Goal: Task Accomplishment & Management: Manage account settings

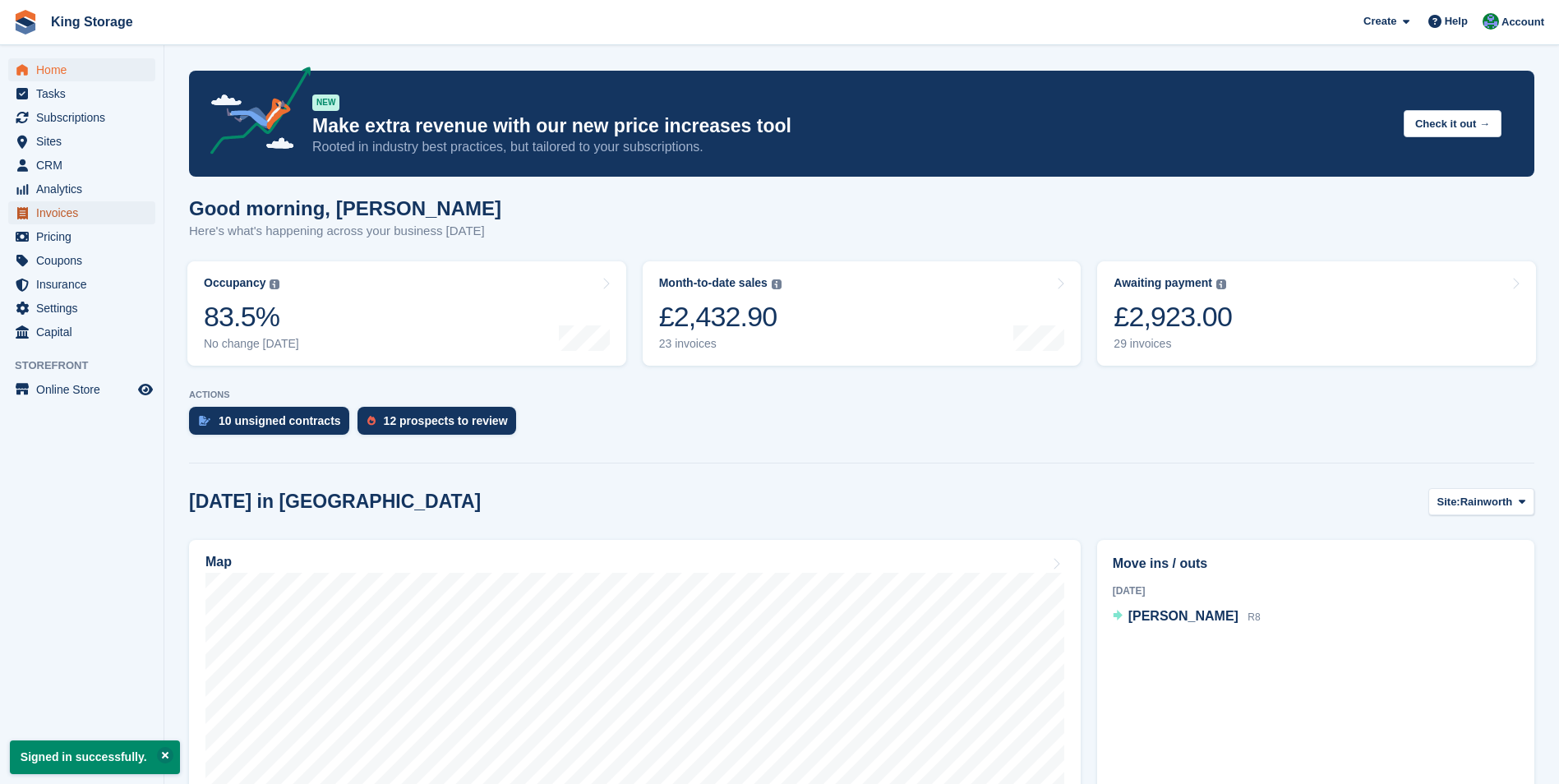
click at [62, 219] on span "Invoices" at bounding box center [85, 212] width 98 height 23
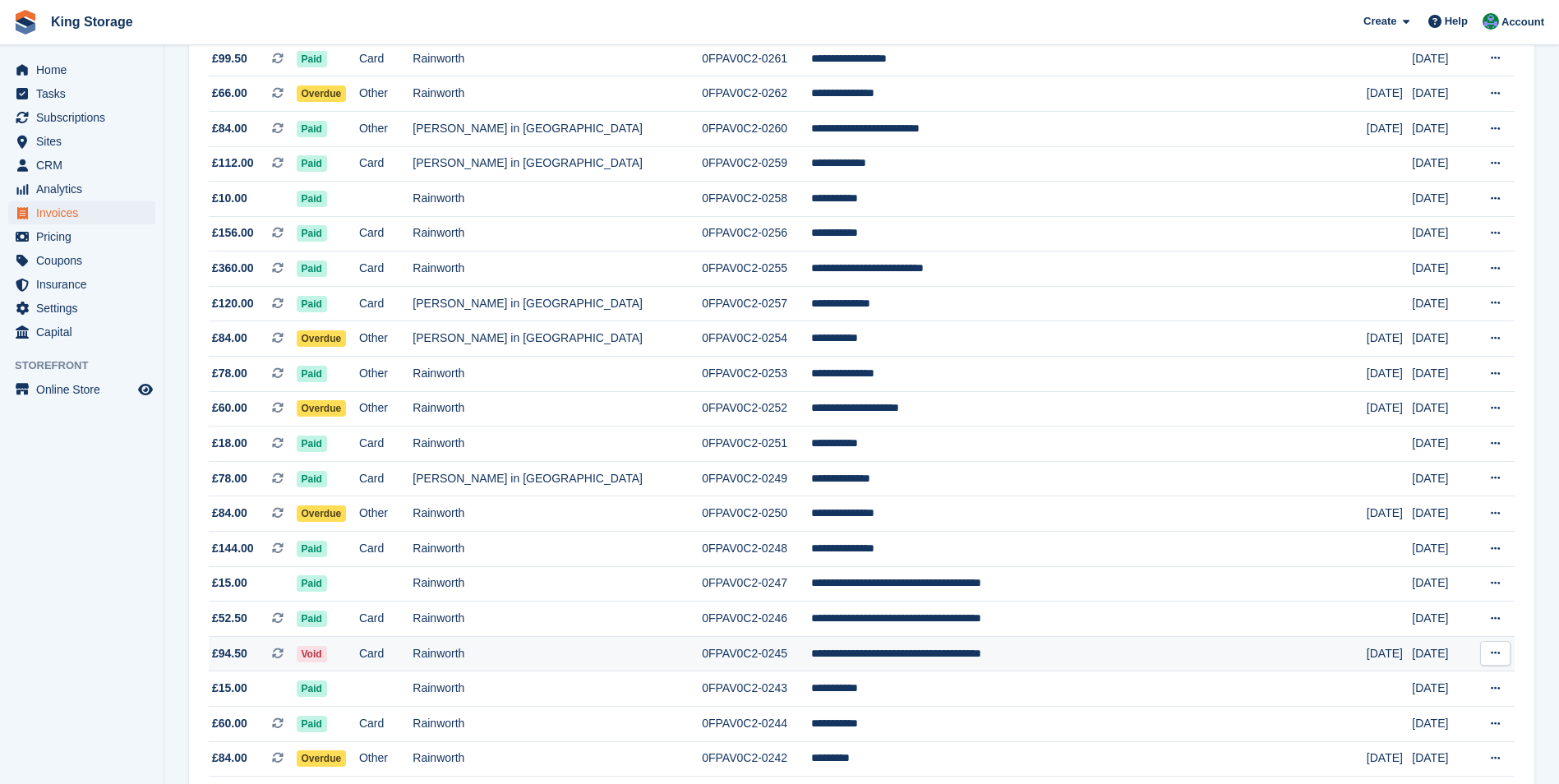
scroll to position [1232, 0]
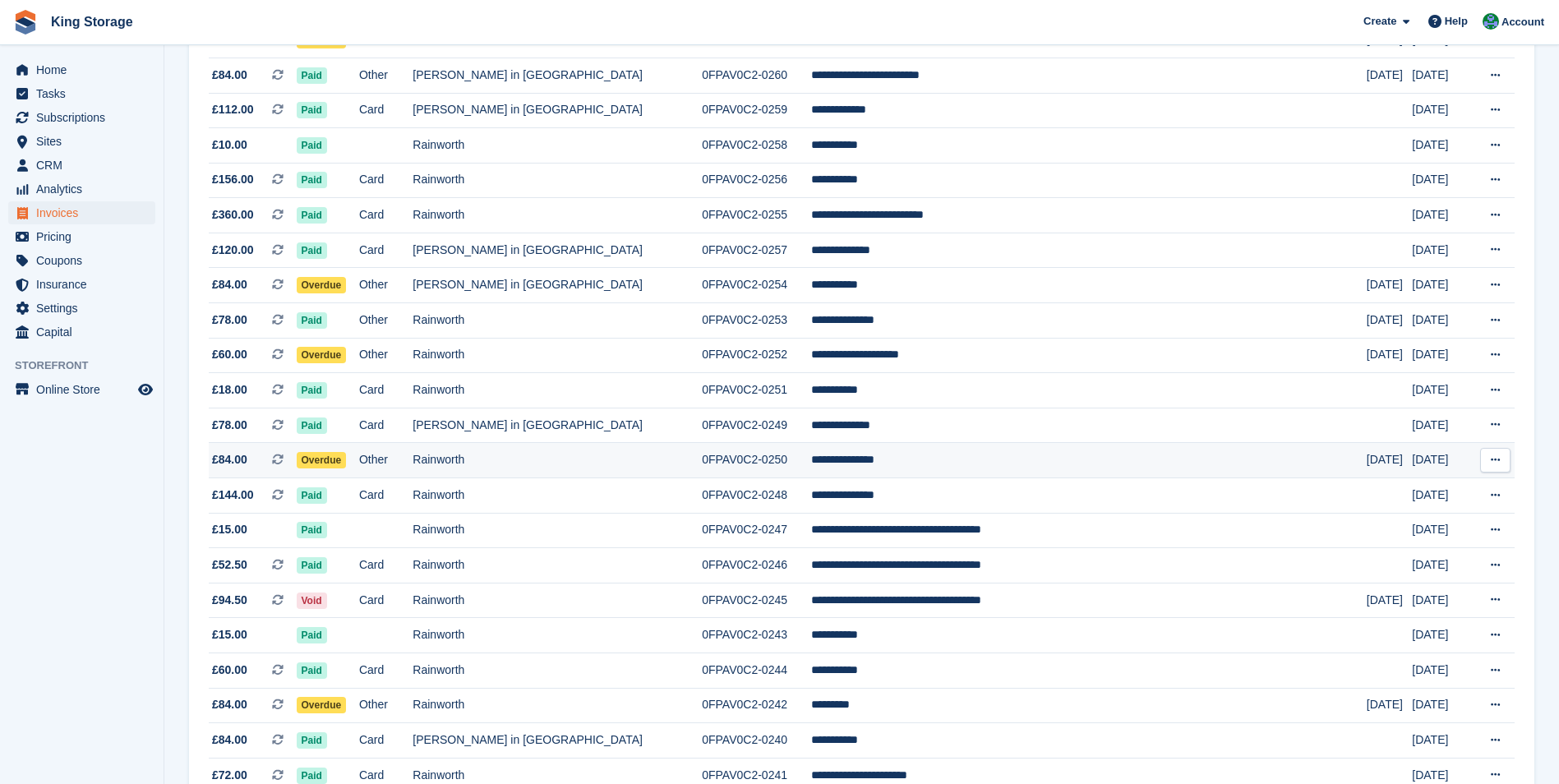
click at [752, 465] on td "0FPAV0C2-0250" at bounding box center [756, 460] width 110 height 35
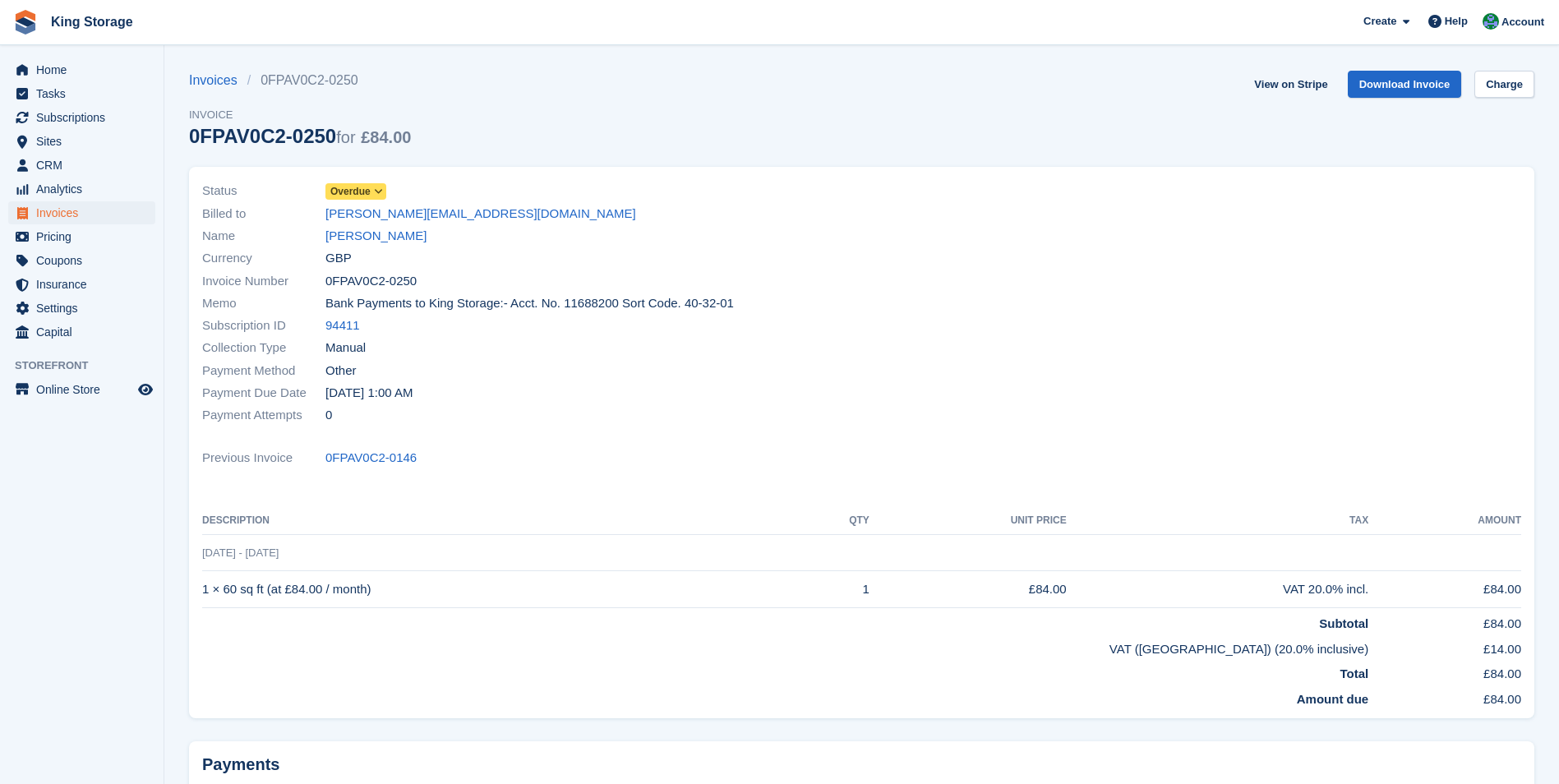
click at [374, 189] on icon at bounding box center [379, 191] width 9 height 10
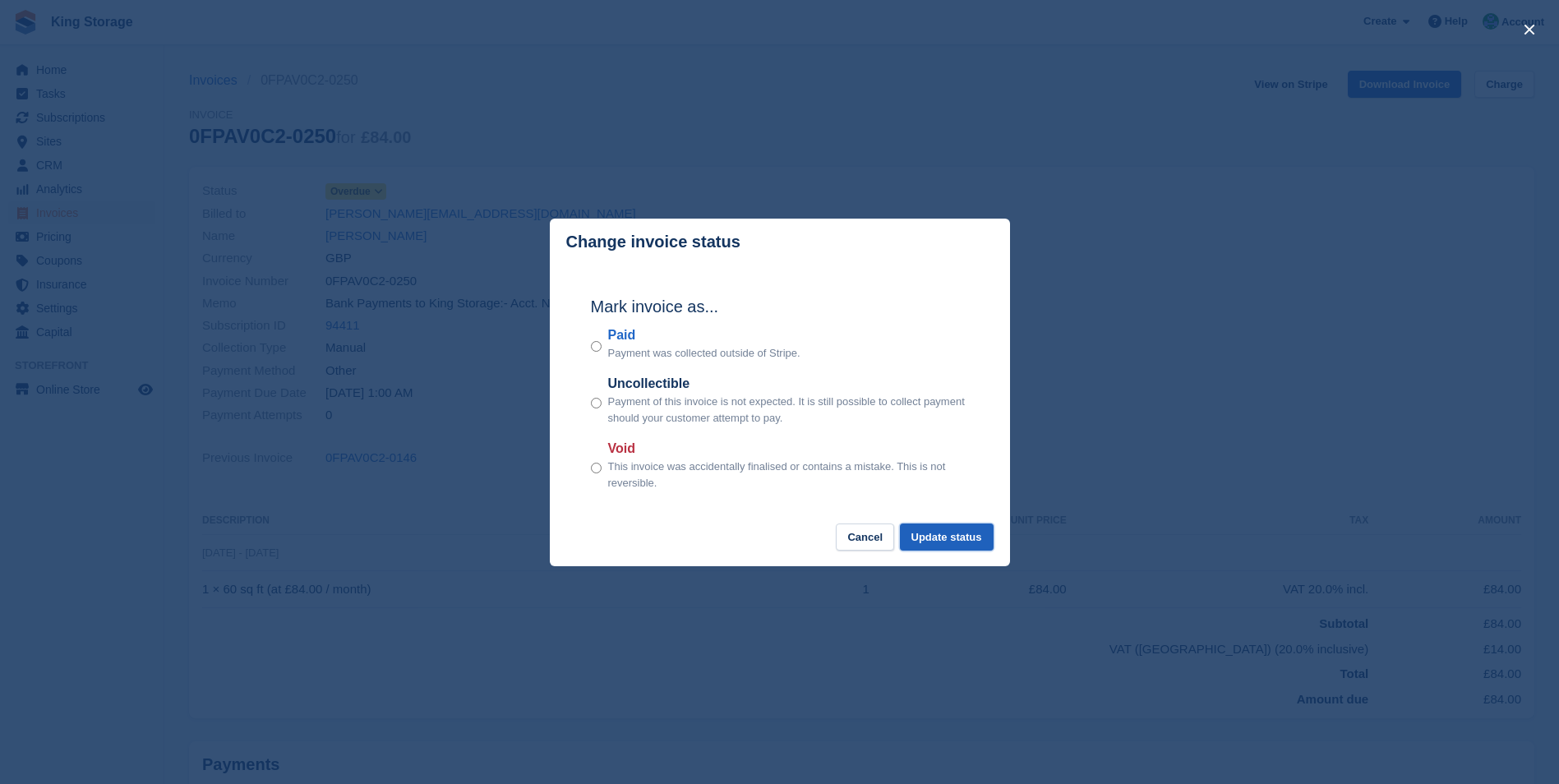
click at [975, 535] on button "Update status" at bounding box center [947, 536] width 94 height 27
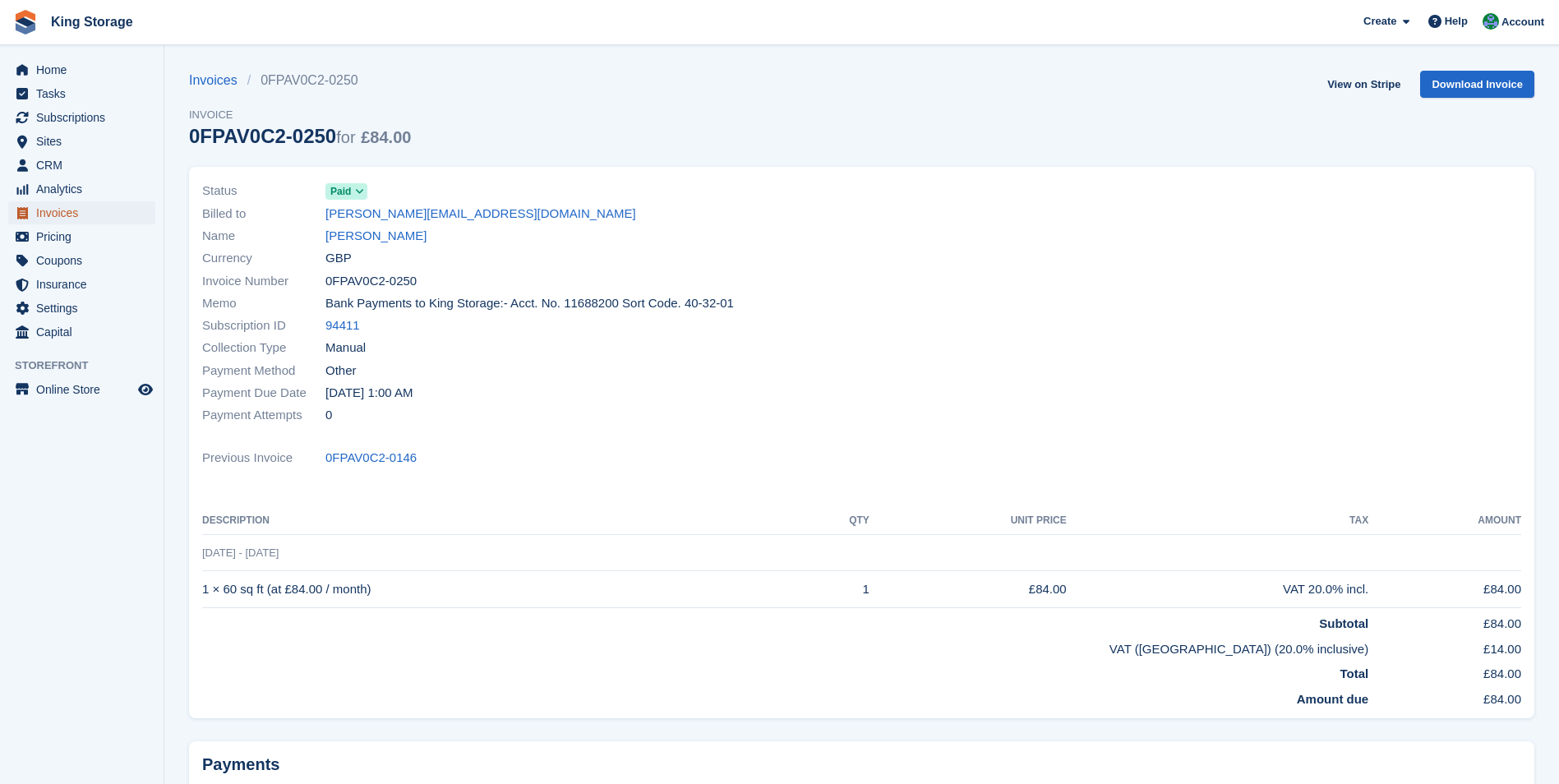
click at [62, 212] on span "Invoices" at bounding box center [85, 212] width 98 height 23
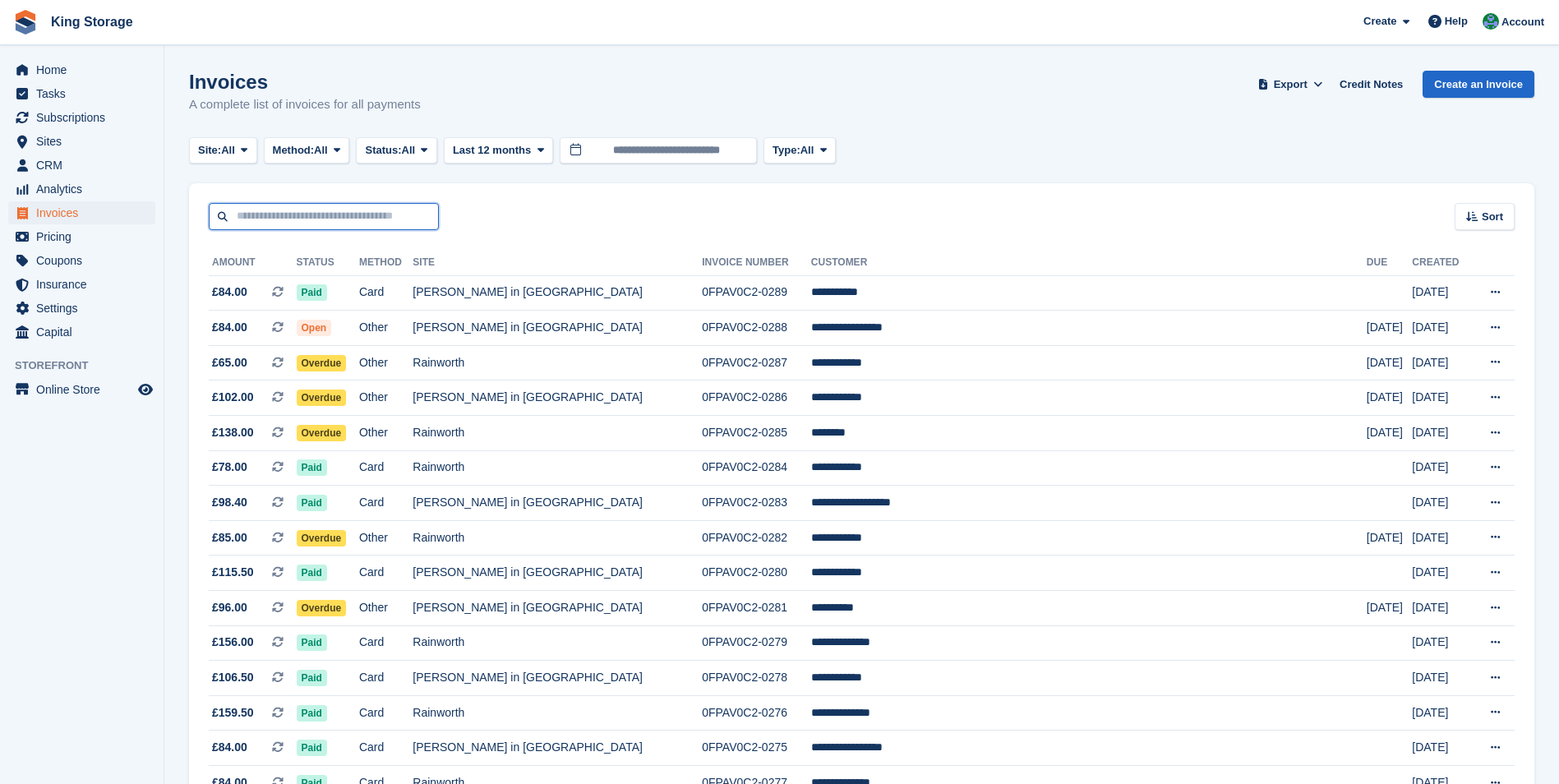
click at [283, 219] on input "text" at bounding box center [324, 216] width 230 height 27
type input "*****"
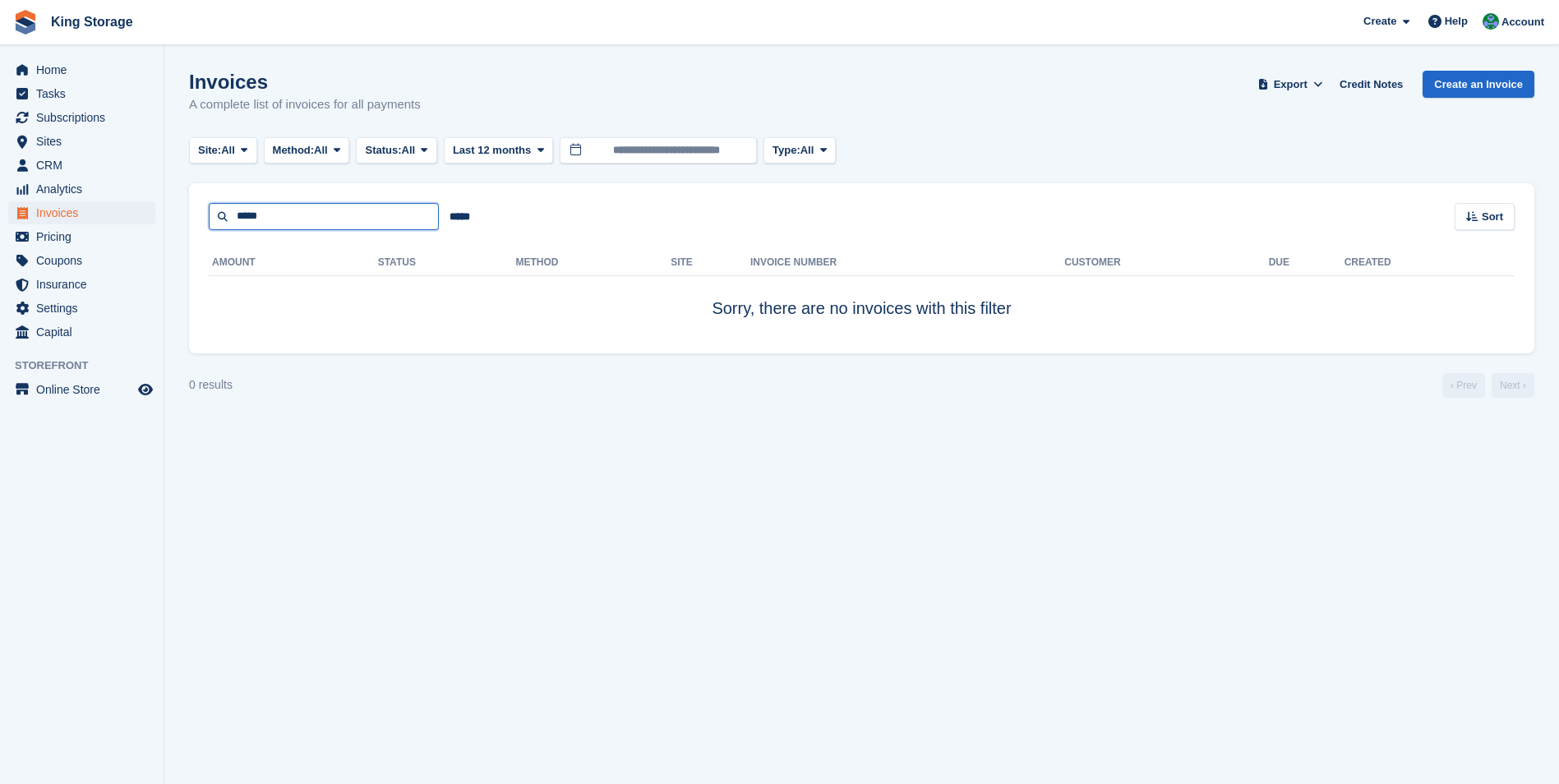
click at [313, 227] on input "*****" at bounding box center [324, 216] width 230 height 27
type input "******"
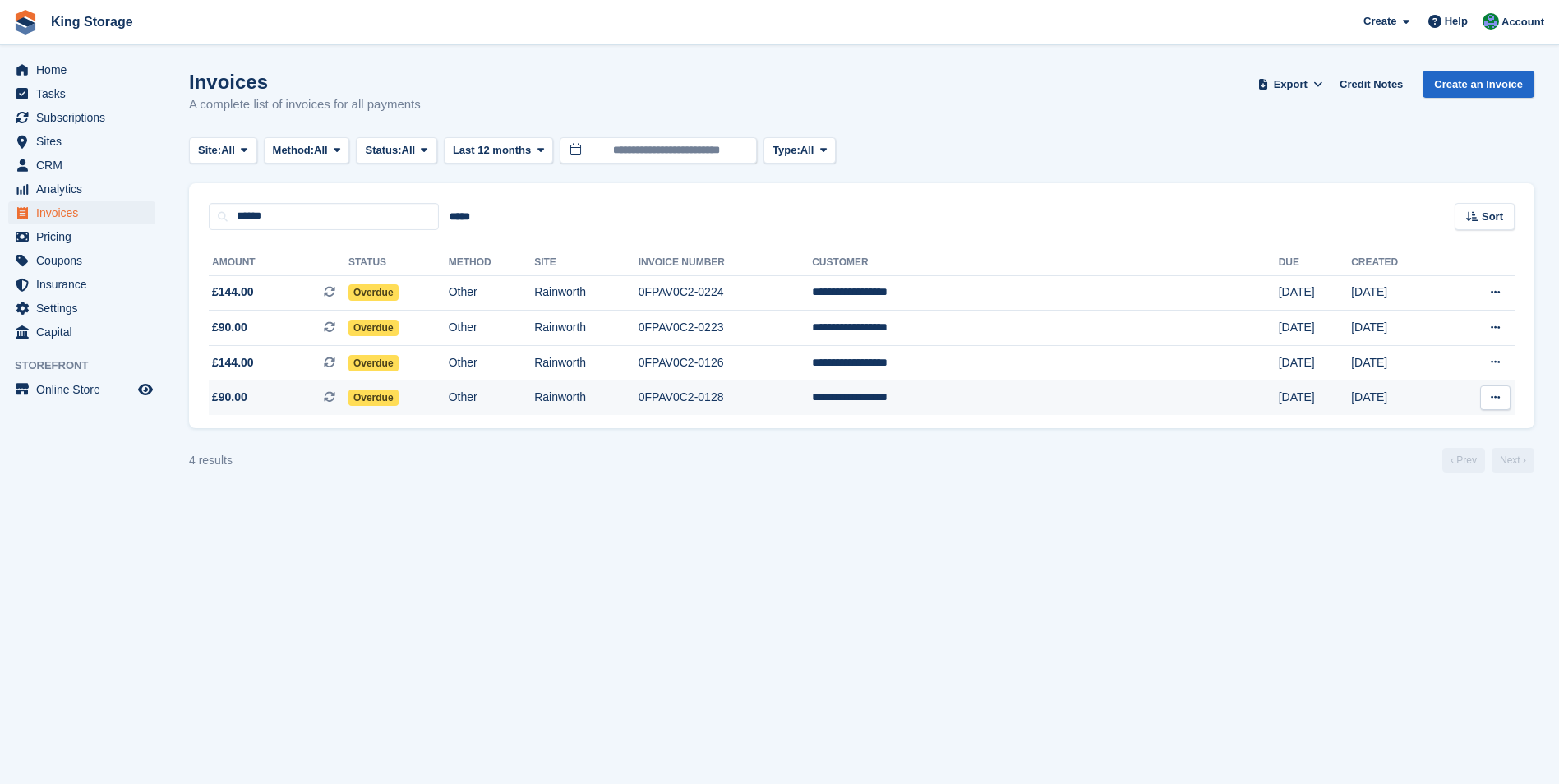
click at [813, 400] on td "0FPAV0C2-0128" at bounding box center [726, 397] width 174 height 34
click at [638, 374] on td "Rainworth" at bounding box center [586, 363] width 104 height 35
click at [638, 332] on td "Rainworth" at bounding box center [586, 328] width 104 height 35
click at [638, 294] on td "Rainworth" at bounding box center [586, 293] width 104 height 35
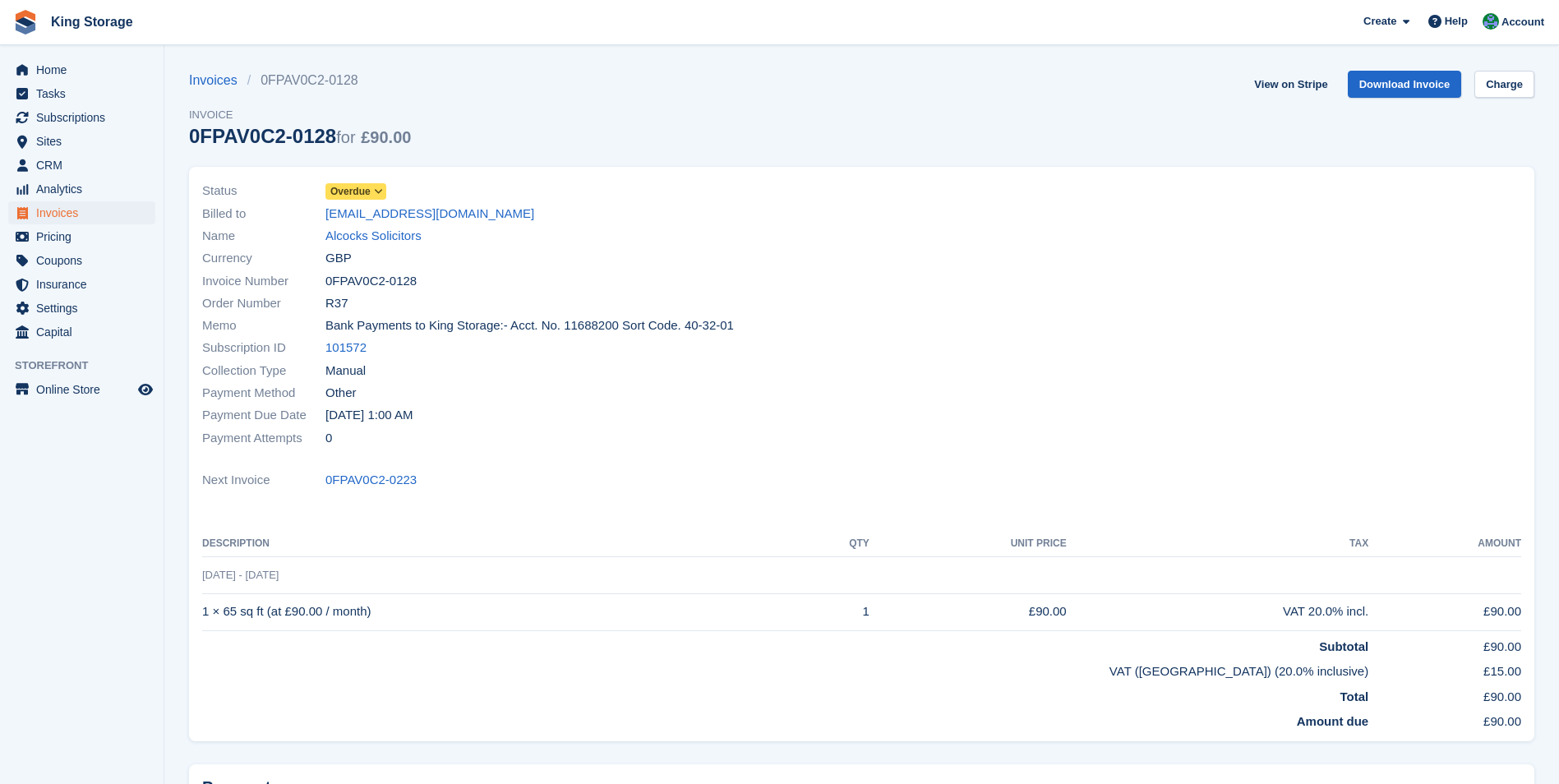
click at [372, 189] on span at bounding box center [379, 191] width 13 height 13
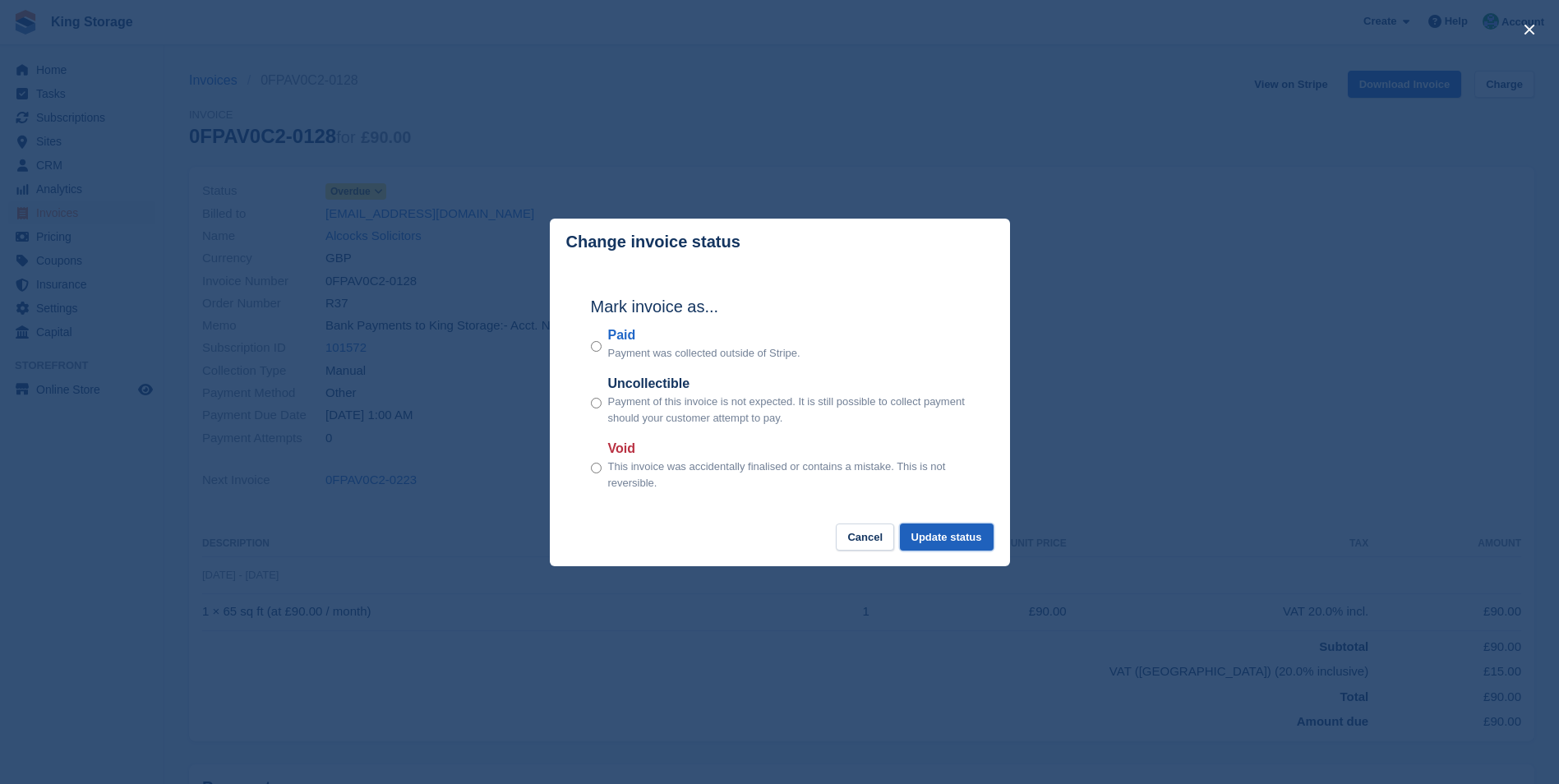
click at [962, 540] on button "Update status" at bounding box center [947, 536] width 94 height 27
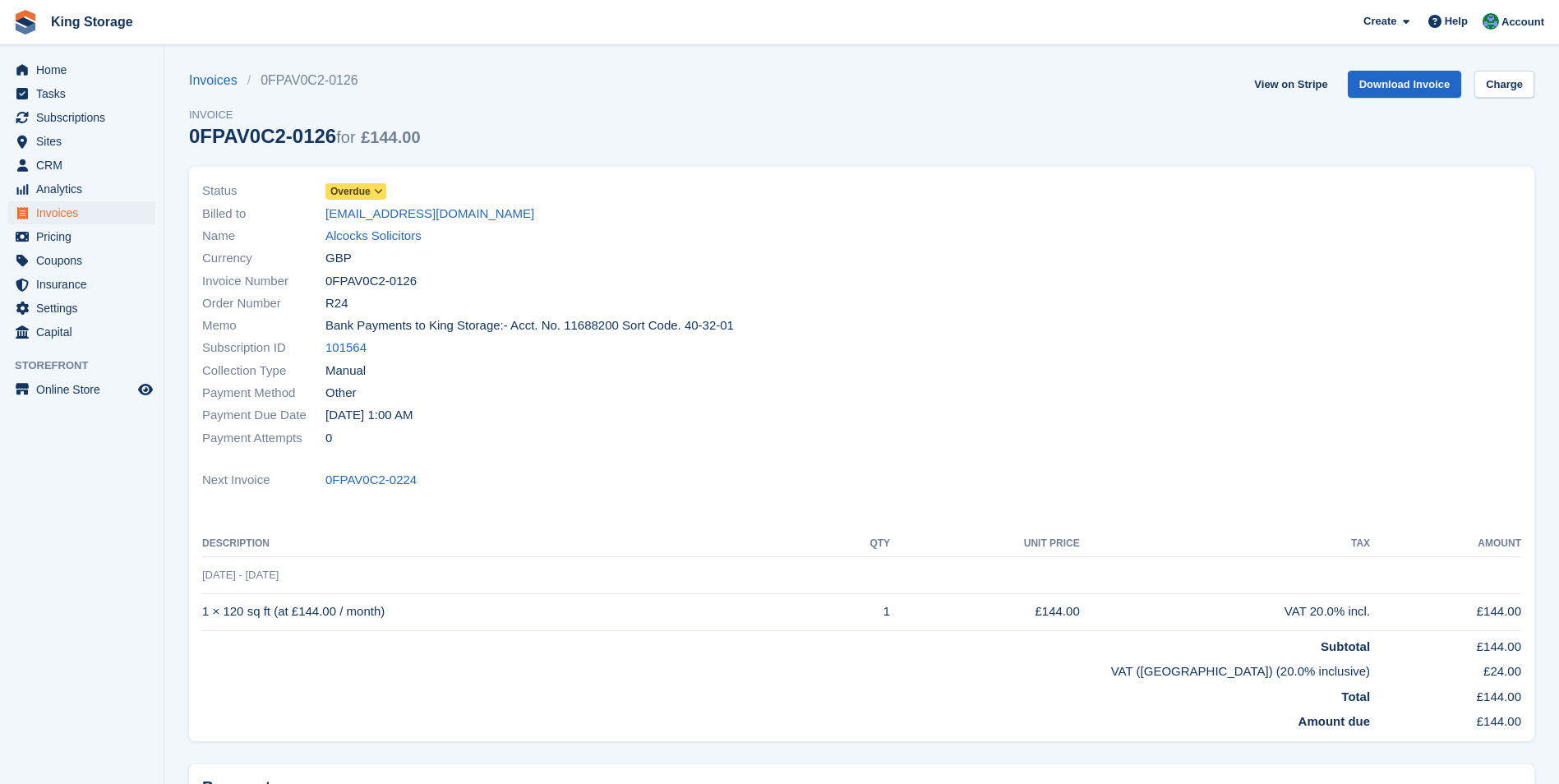
drag, startPoint x: 381, startPoint y: 186, endPoint x: 383, endPoint y: 195, distance: 9.2
click at [382, 186] on icon at bounding box center [379, 191] width 9 height 10
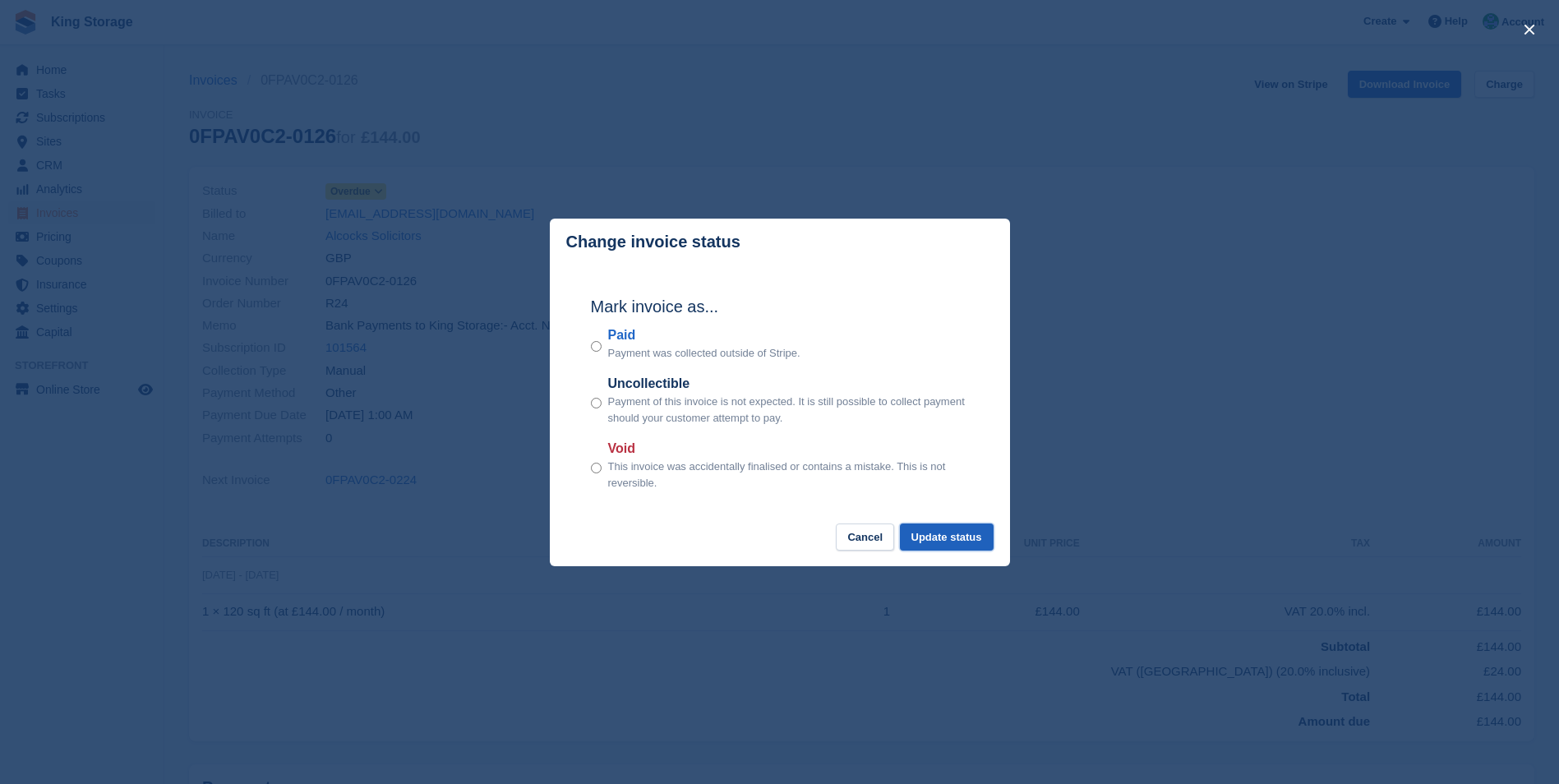
click at [929, 530] on button "Update status" at bounding box center [947, 536] width 94 height 27
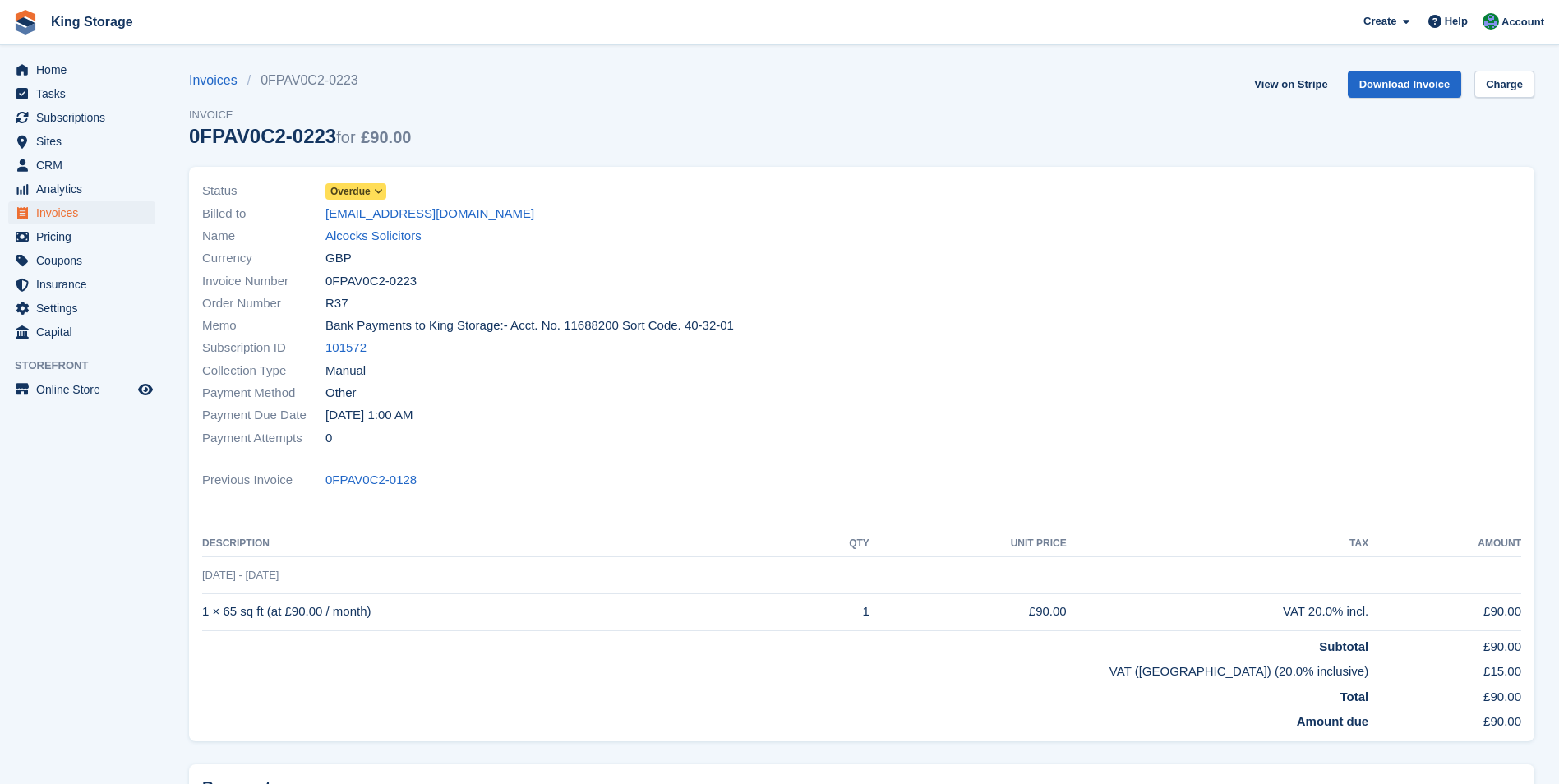
click at [376, 189] on icon at bounding box center [379, 191] width 9 height 10
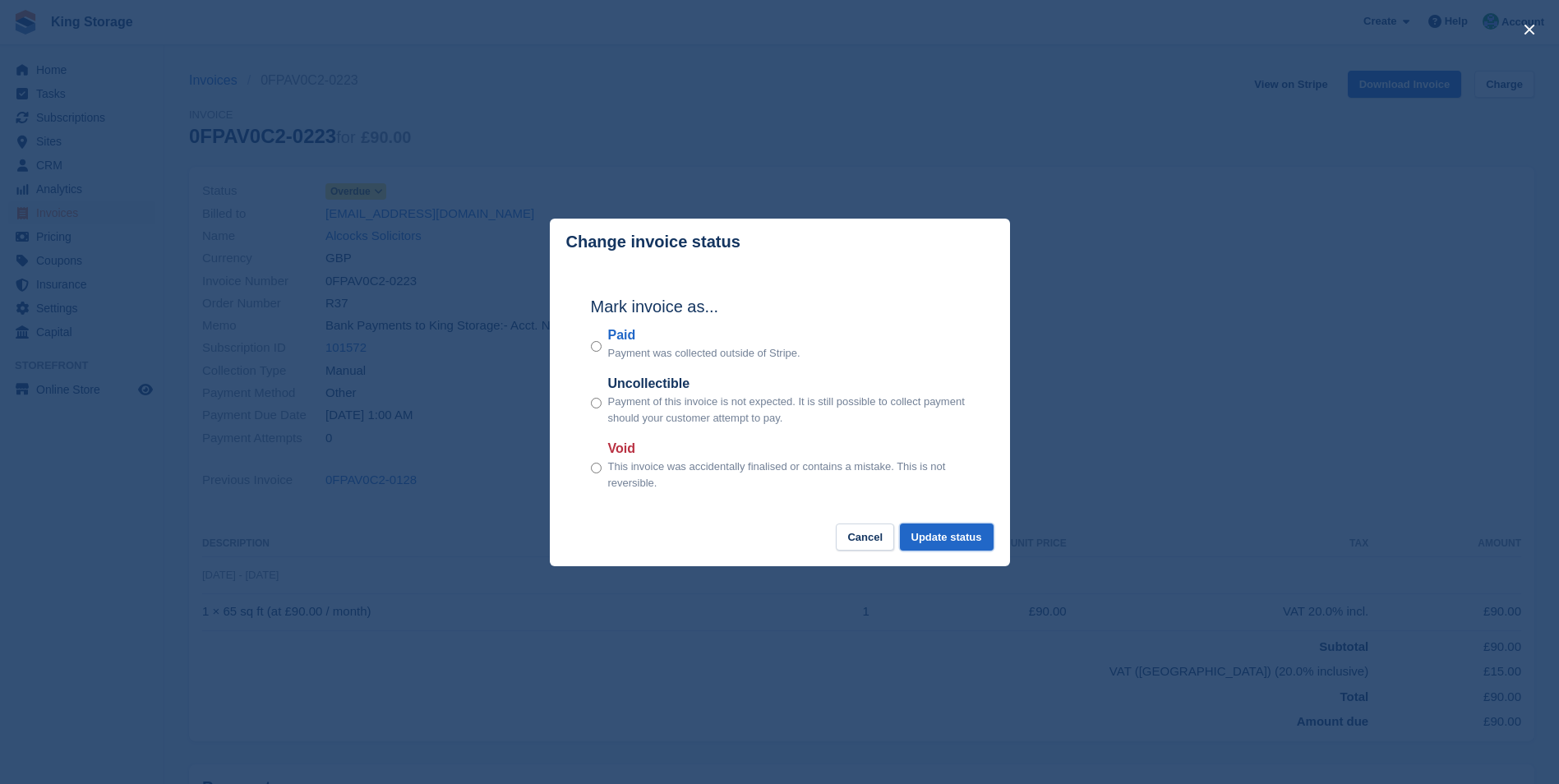
drag, startPoint x: 941, startPoint y: 532, endPoint x: 901, endPoint y: 508, distance: 46.6
click at [941, 533] on button "Update status" at bounding box center [947, 536] width 94 height 27
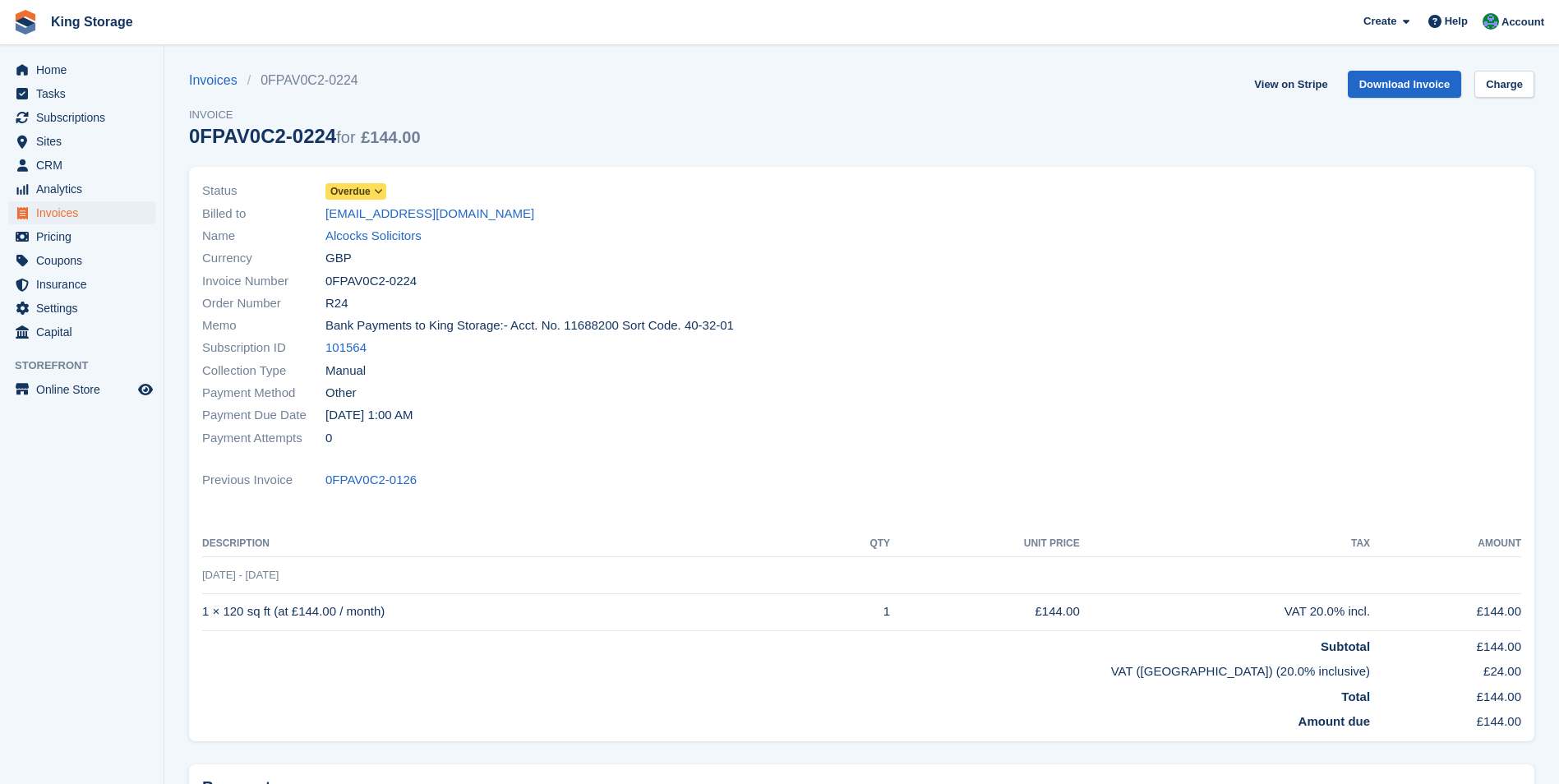
click at [360, 185] on span "Overdue" at bounding box center [350, 191] width 40 height 15
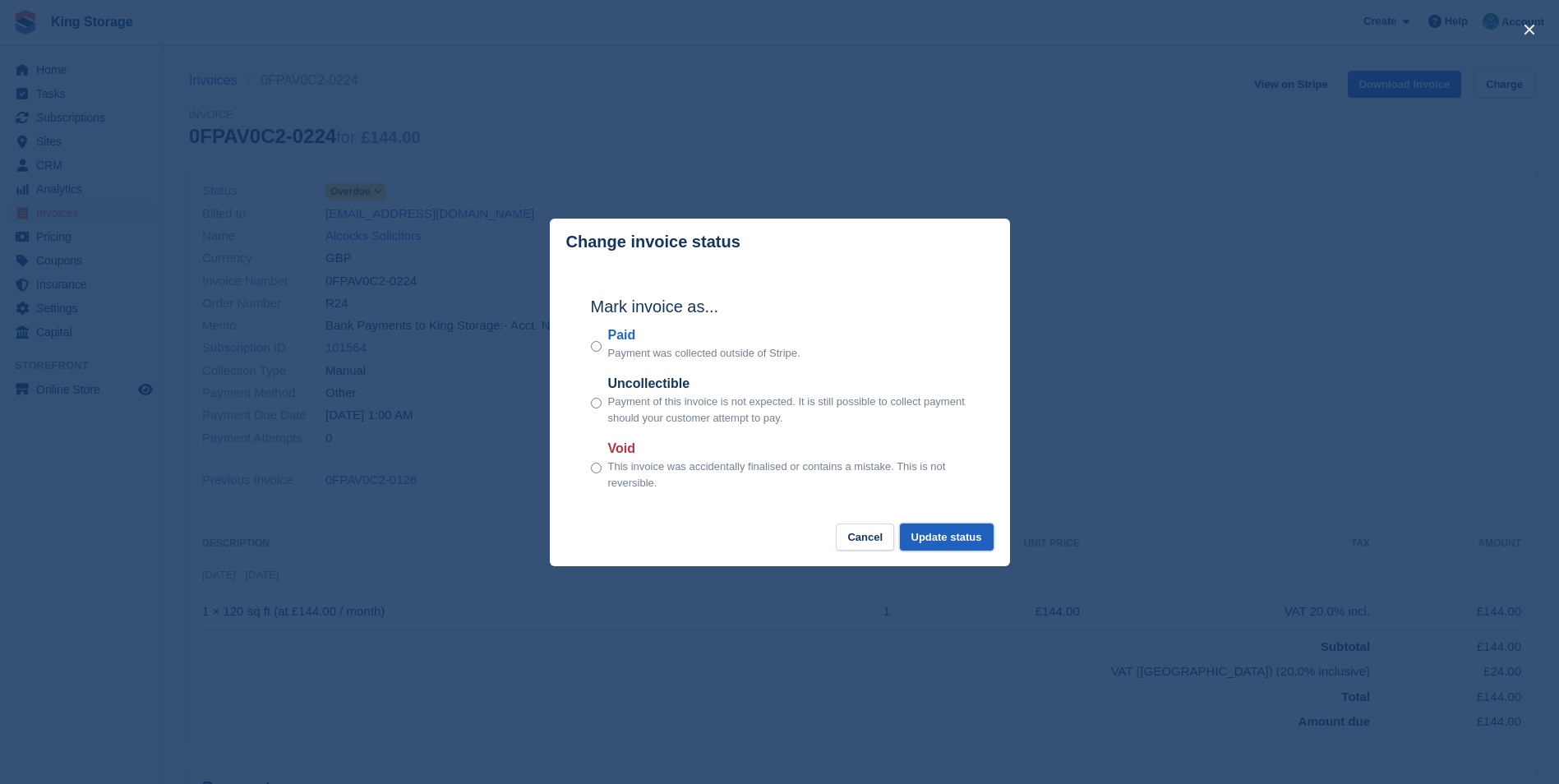
click at [985, 544] on button "Update status" at bounding box center [947, 536] width 94 height 27
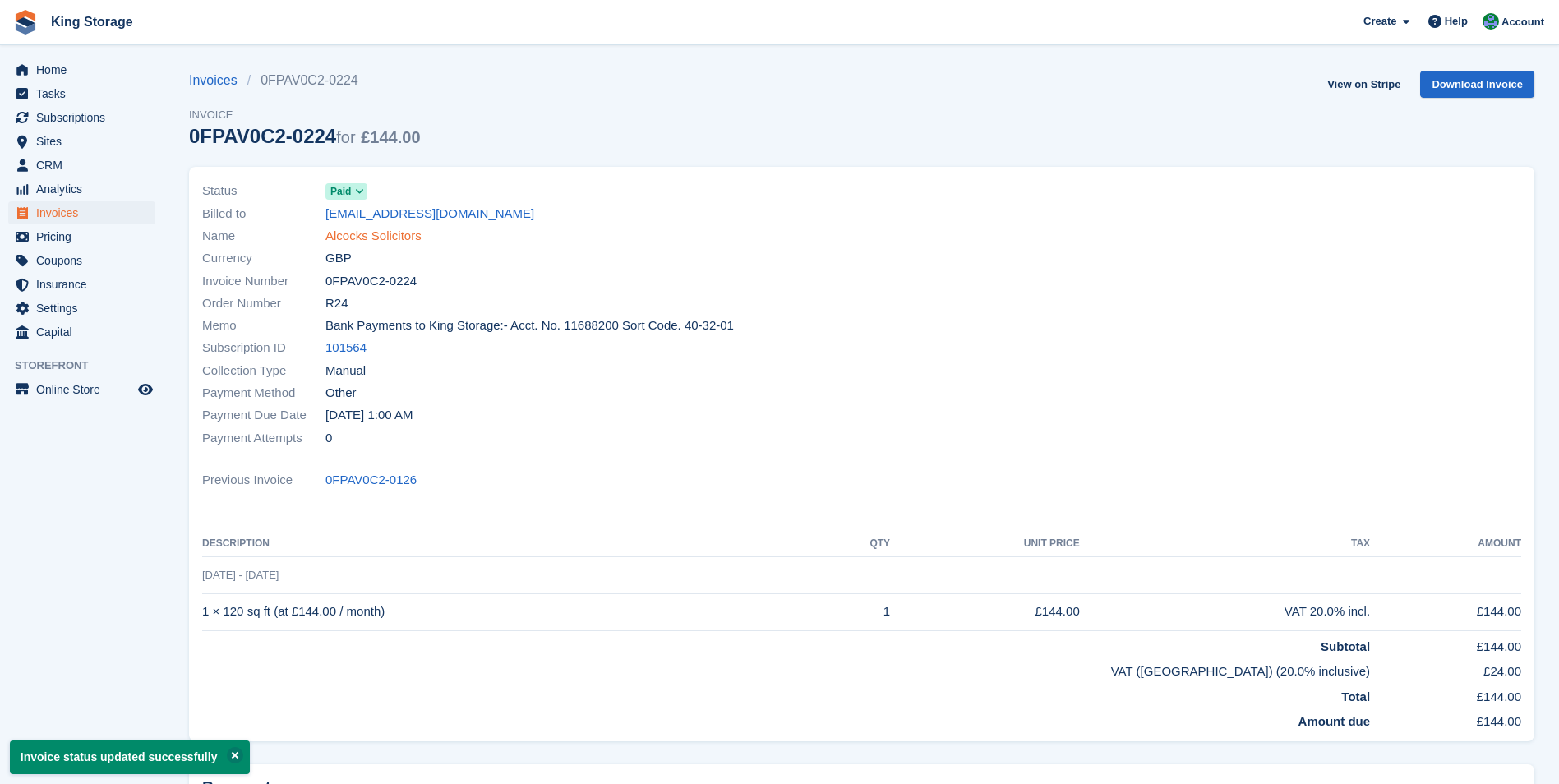
click at [399, 234] on link "Alcocks Solicitors" at bounding box center [374, 236] width 97 height 19
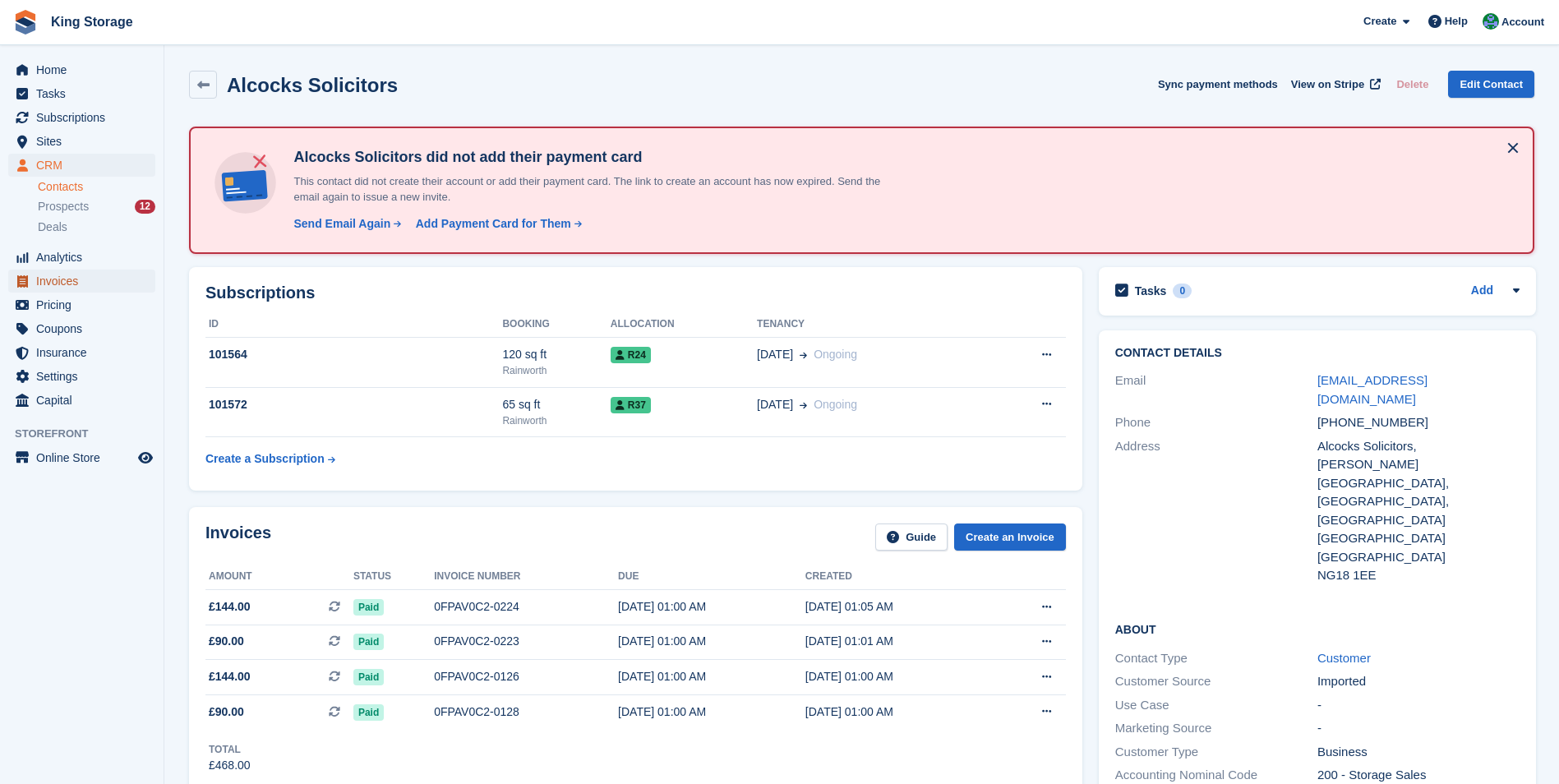
click at [62, 285] on span "Invoices" at bounding box center [85, 280] width 98 height 23
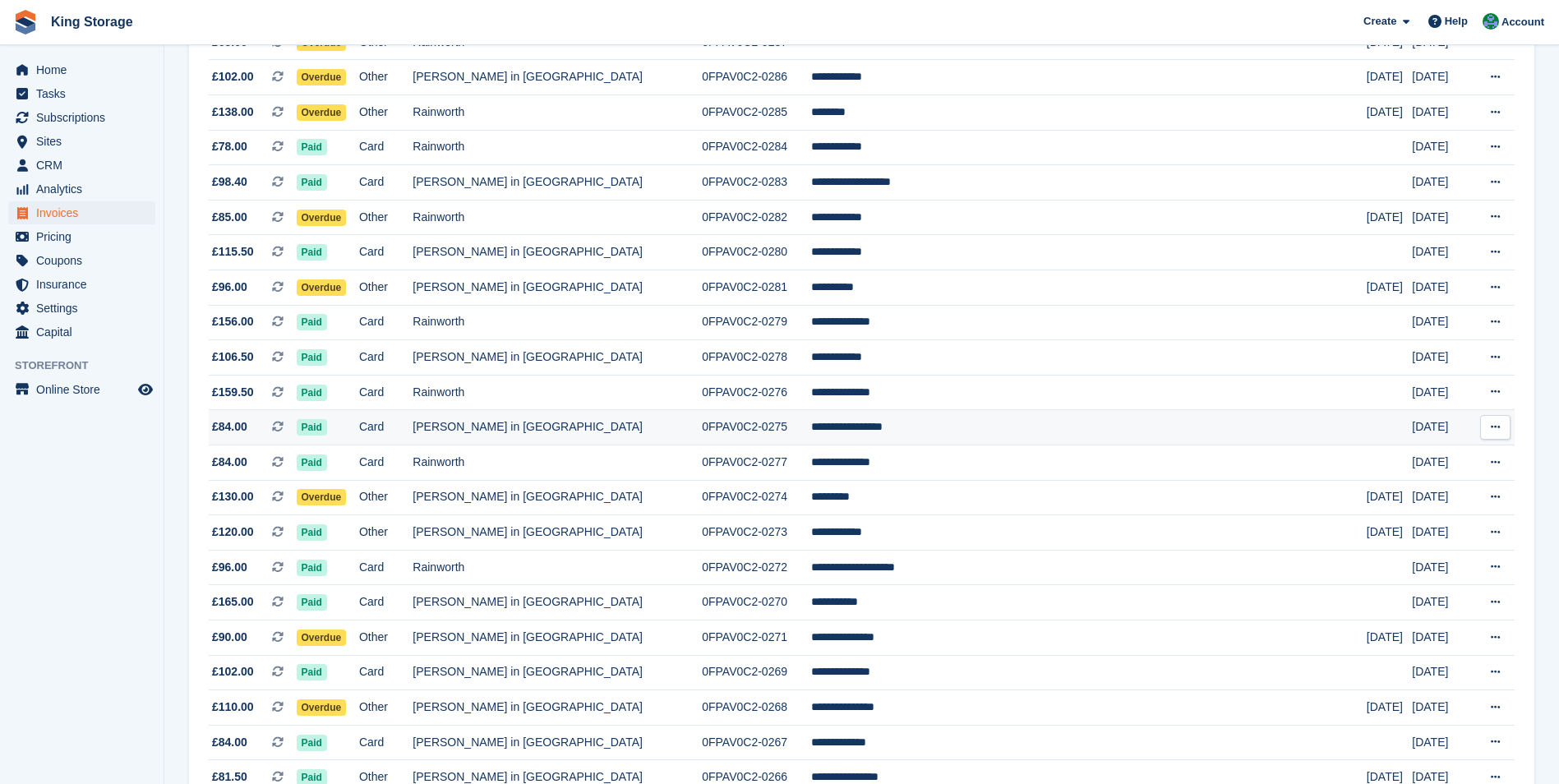
scroll to position [328, 0]
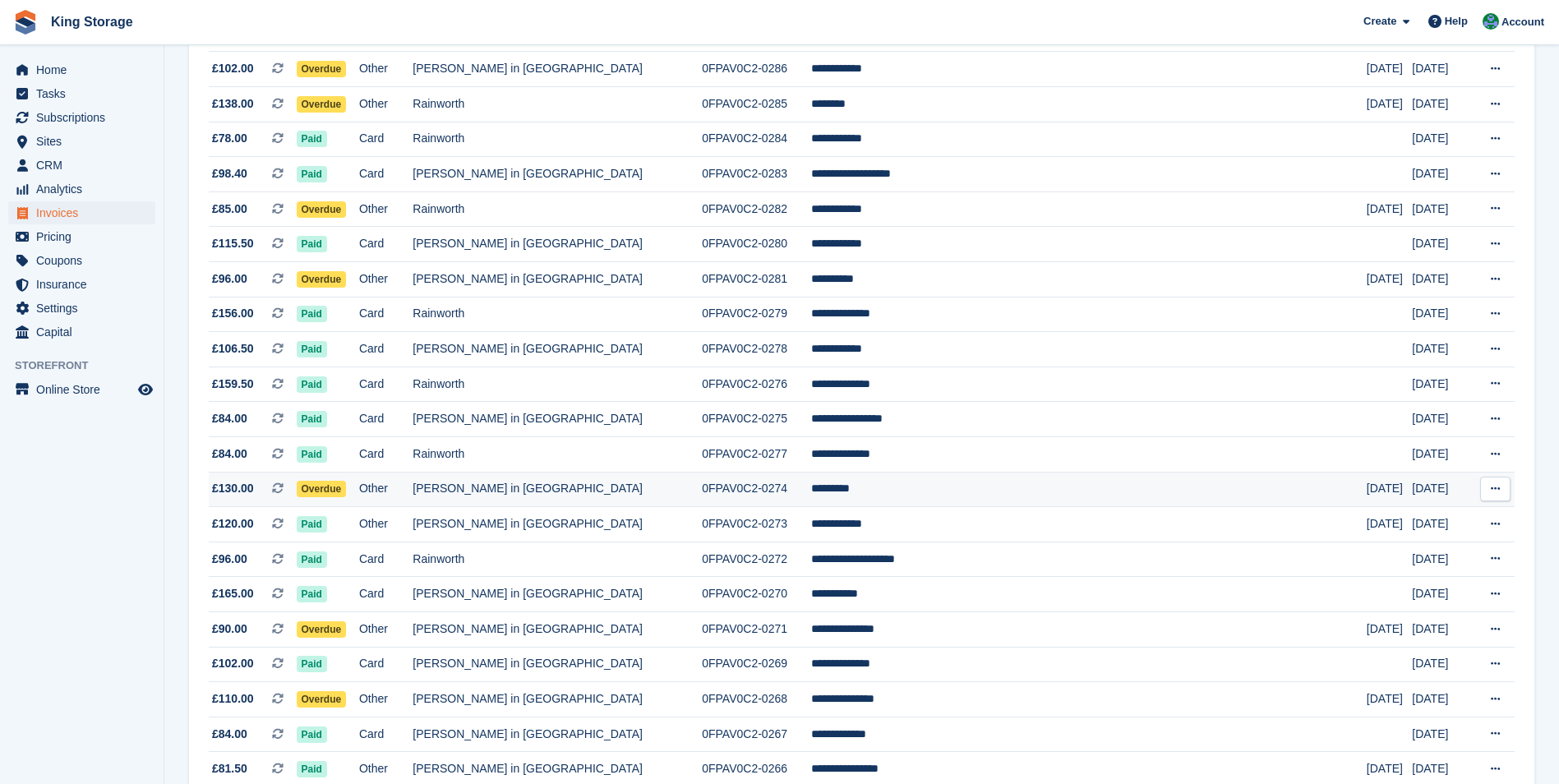
click at [741, 492] on td "0FPAV0C2-0274" at bounding box center [756, 489] width 110 height 35
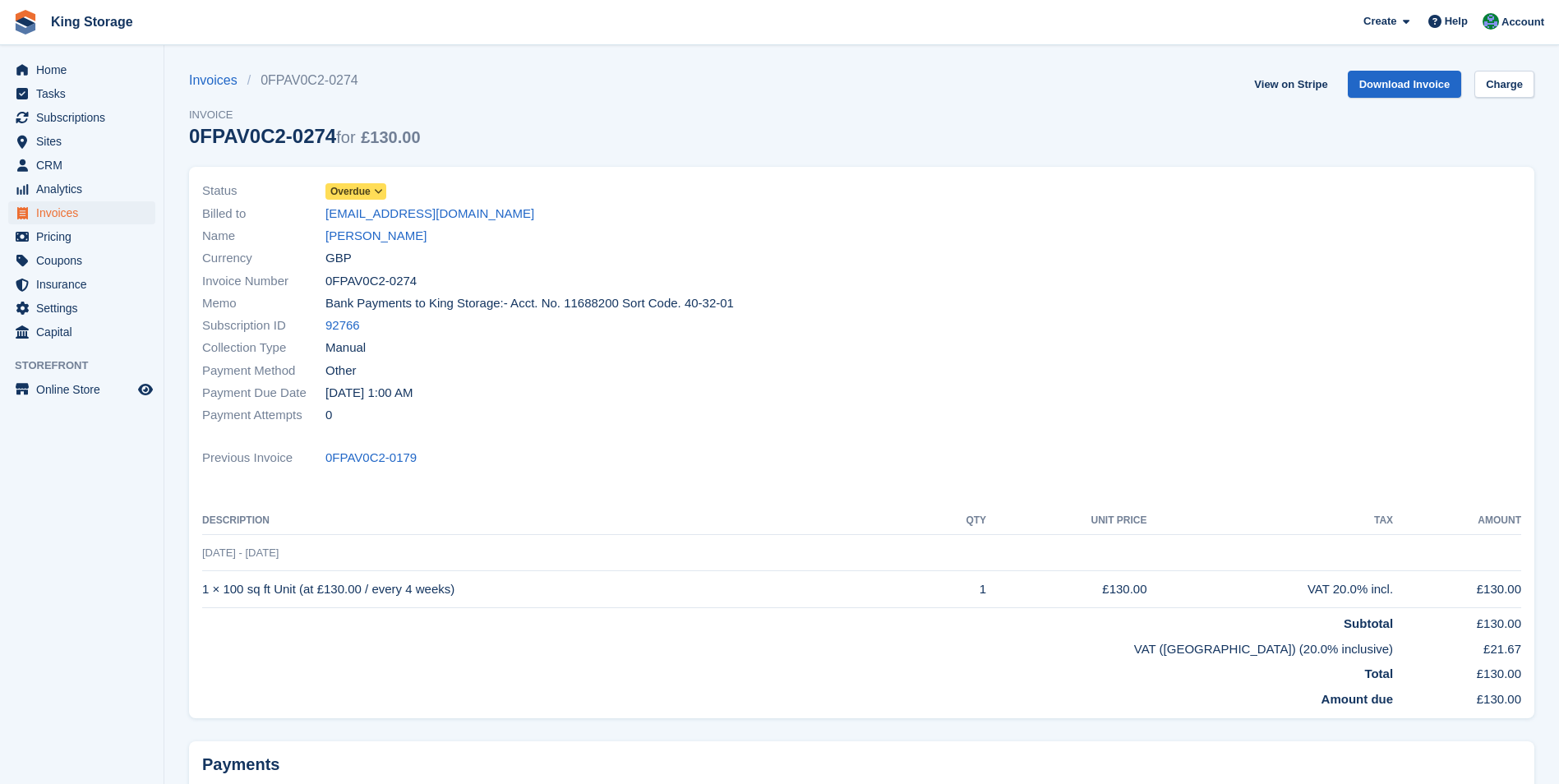
click at [368, 190] on span "Overdue" at bounding box center [350, 191] width 40 height 15
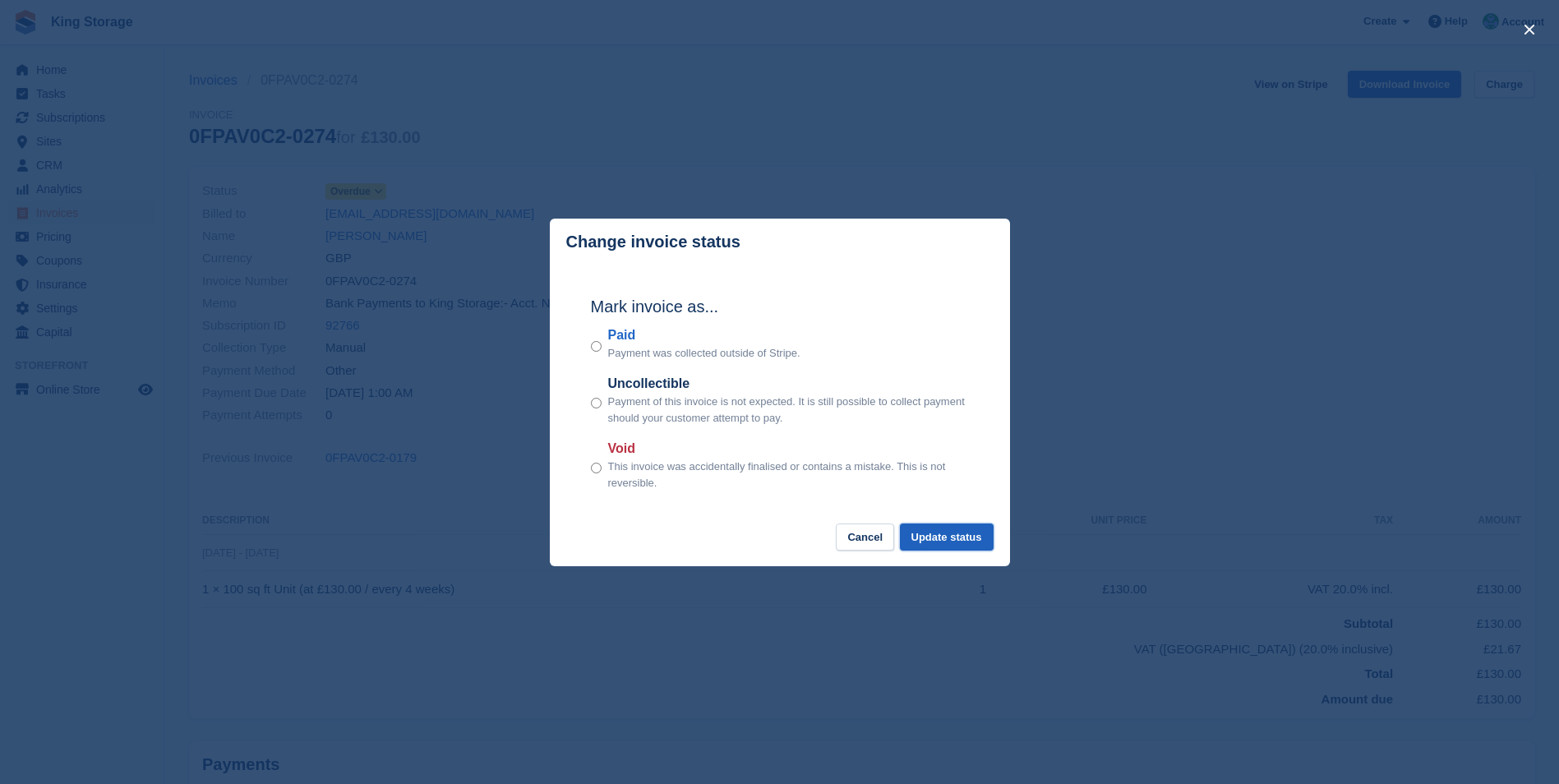
click at [957, 543] on button "Update status" at bounding box center [947, 536] width 94 height 27
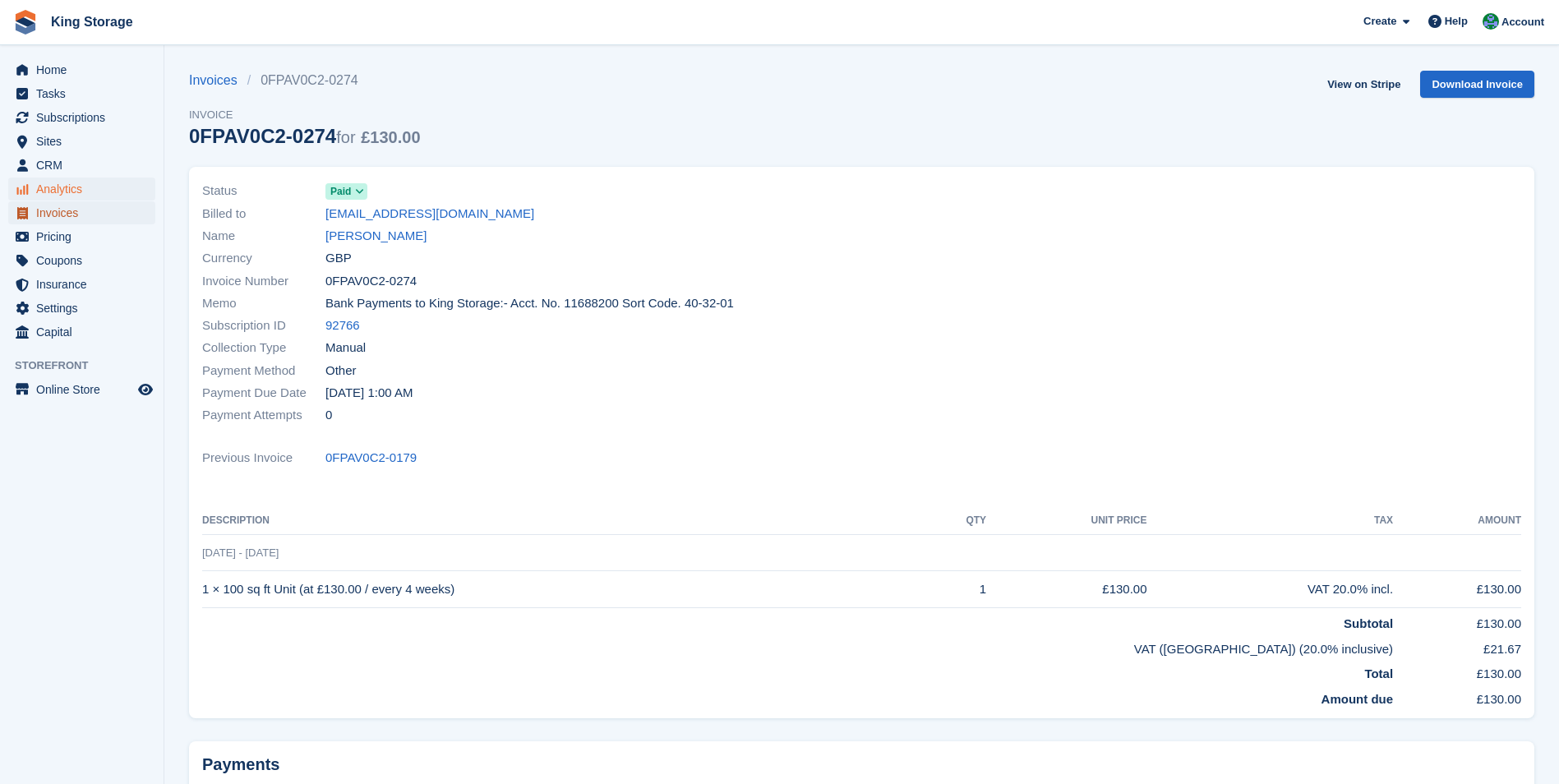
drag, startPoint x: 65, startPoint y: 212, endPoint x: 69, endPoint y: 198, distance: 14.6
click at [65, 212] on span "Invoices" at bounding box center [85, 212] width 98 height 23
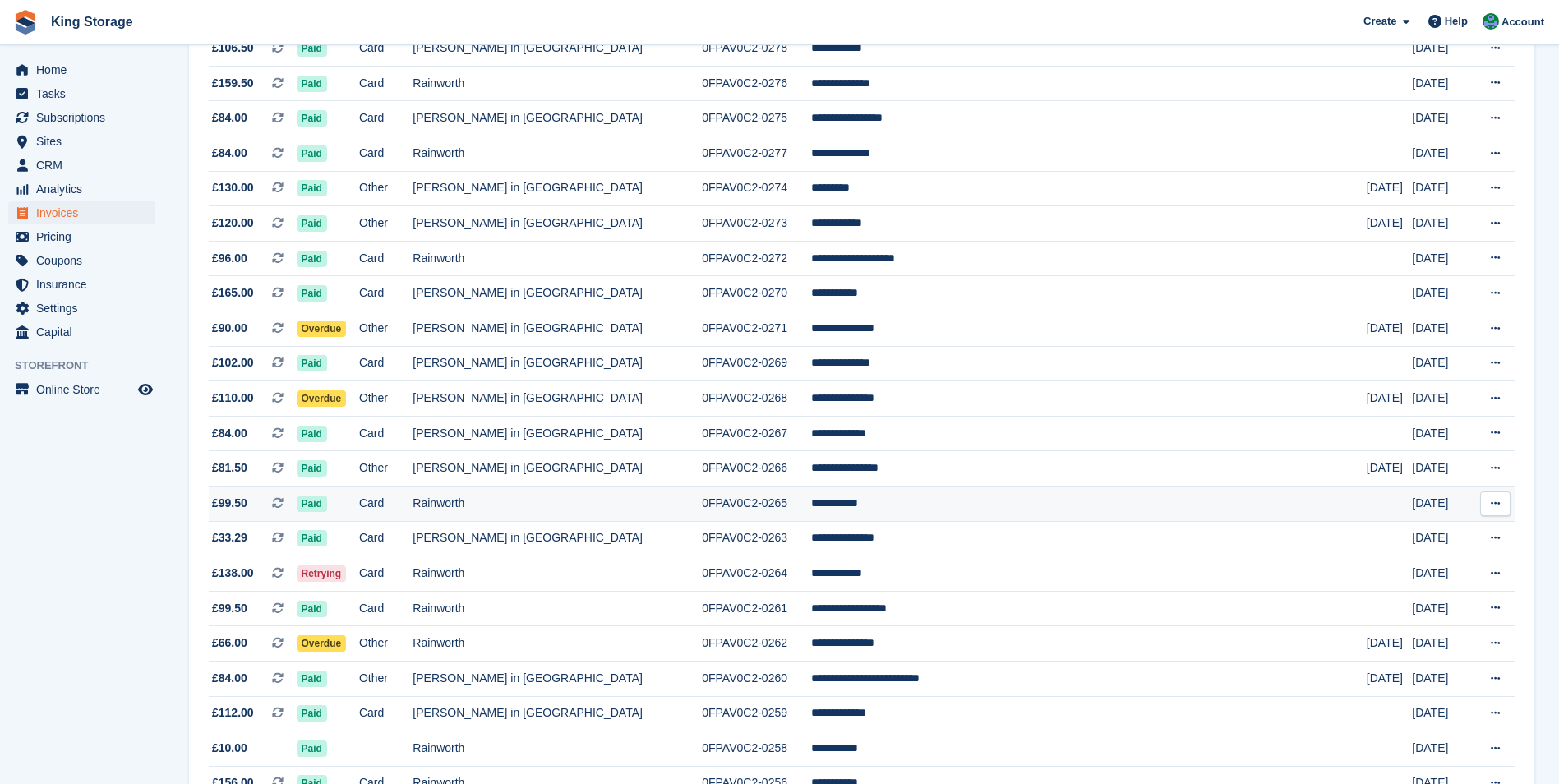
scroll to position [657, 0]
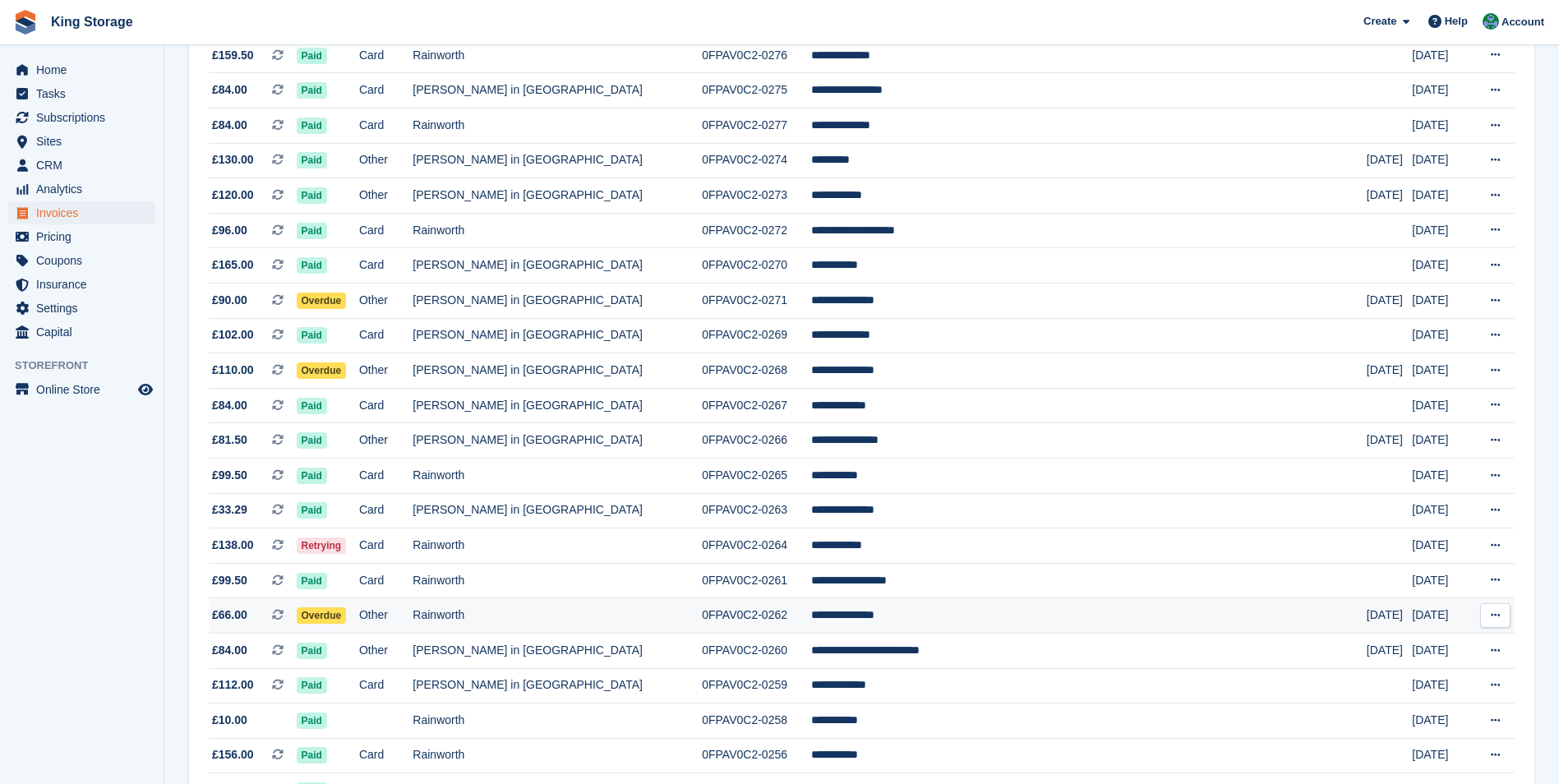
click at [765, 614] on td "0FPAV0C2-0262" at bounding box center [756, 616] width 110 height 35
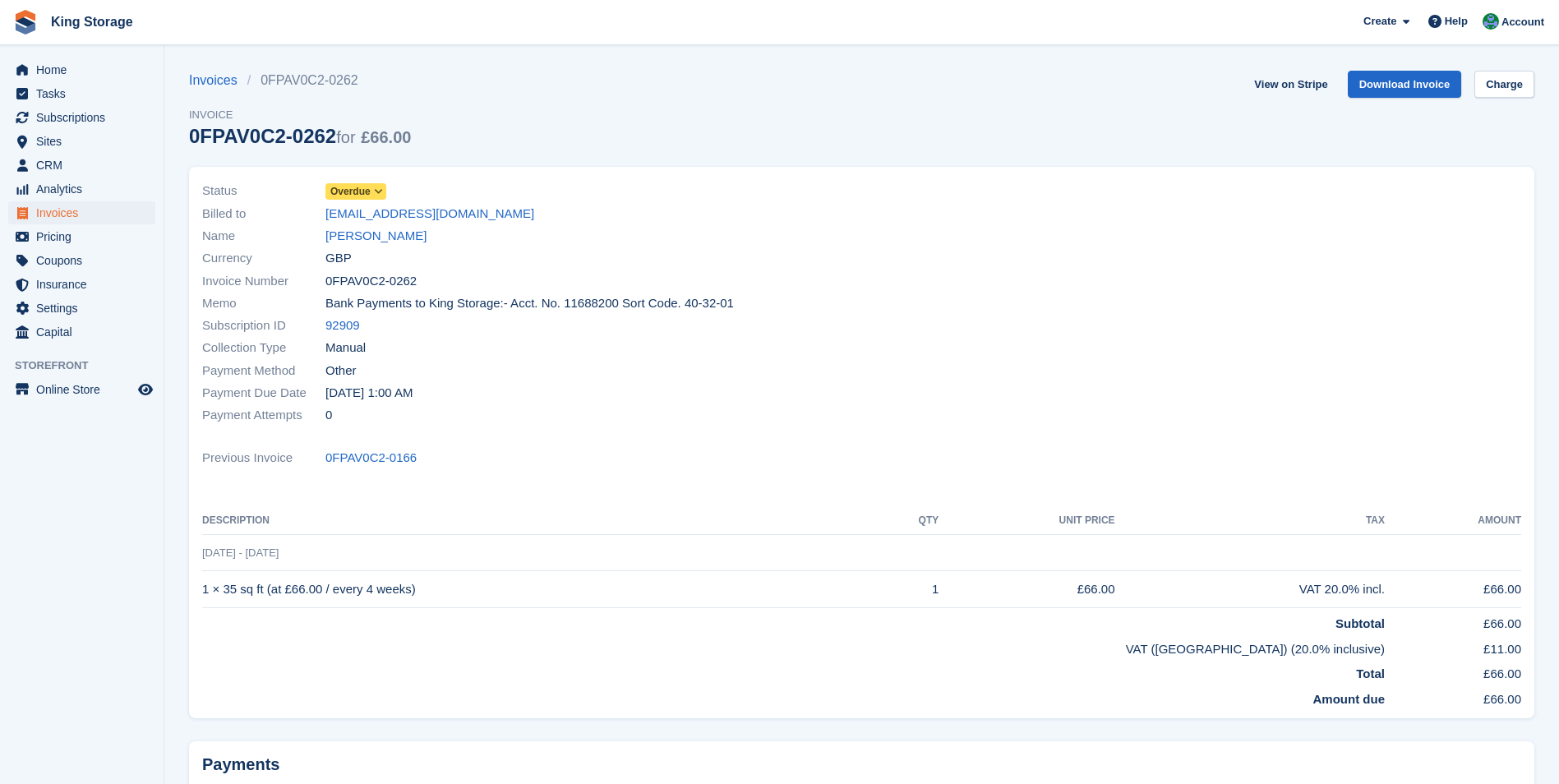
click at [374, 185] on span at bounding box center [379, 191] width 13 height 13
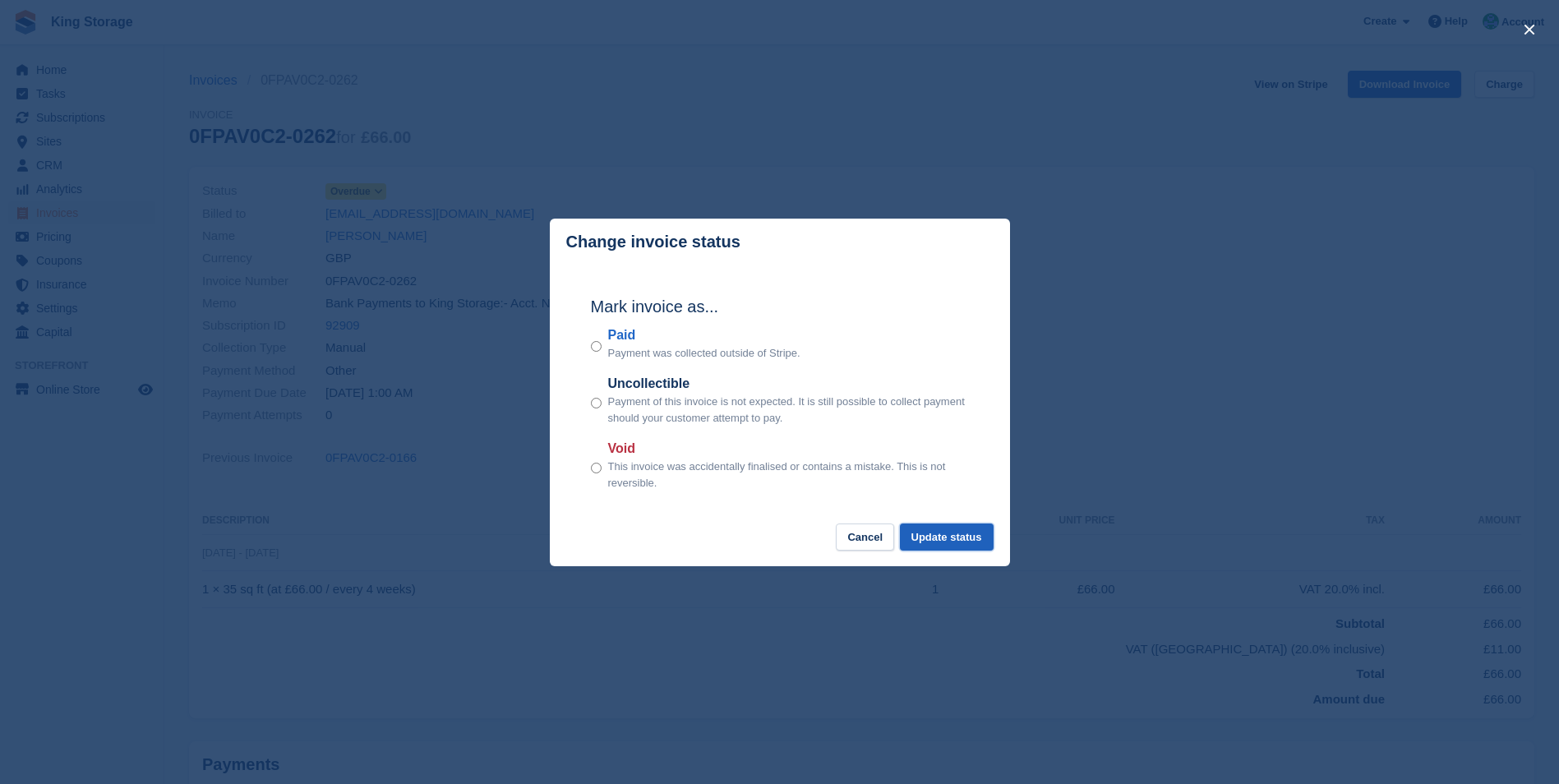
click at [983, 546] on button "Update status" at bounding box center [947, 536] width 94 height 27
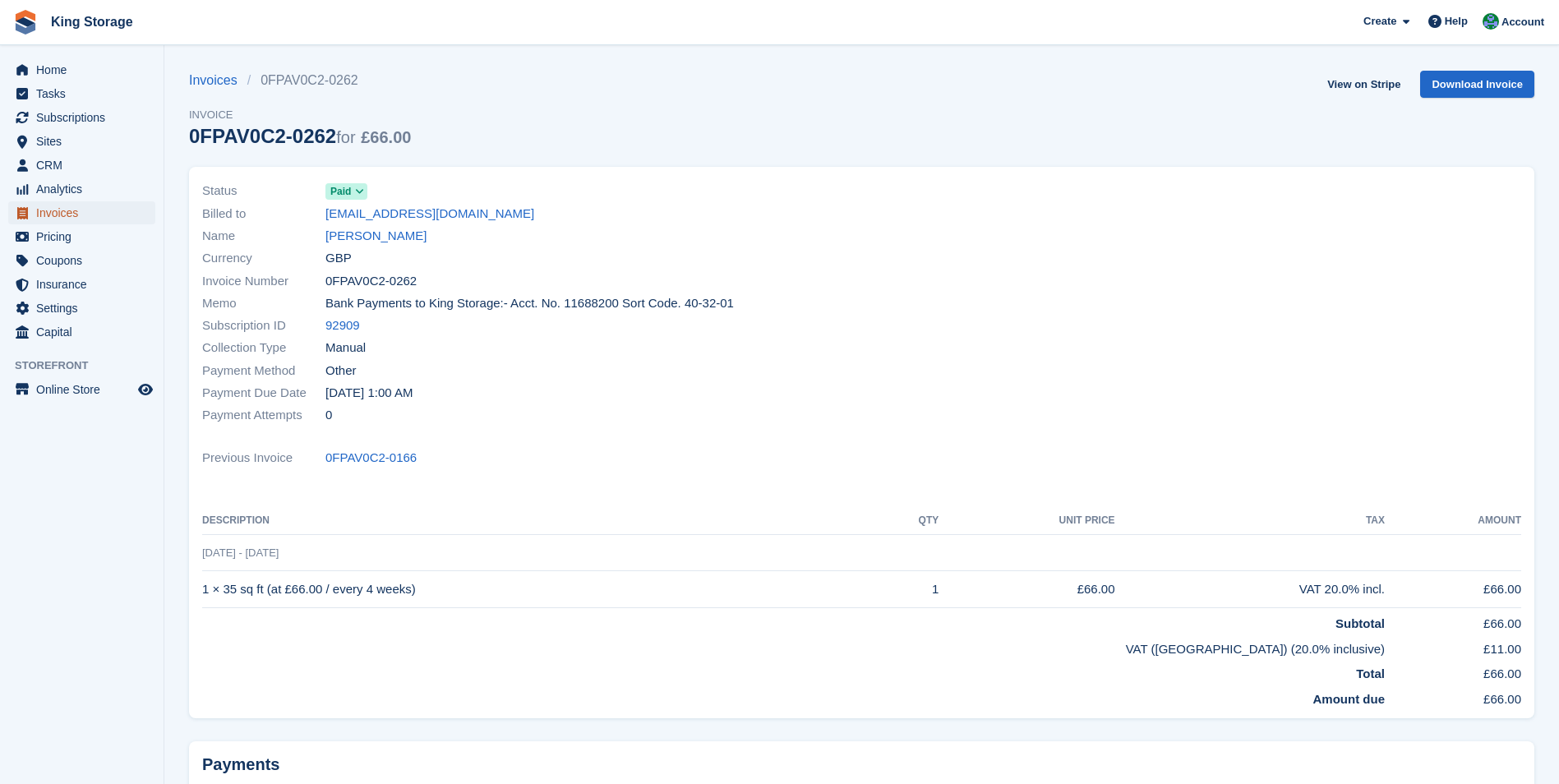
drag, startPoint x: 61, startPoint y: 212, endPoint x: 70, endPoint y: 206, distance: 10.8
click at [61, 212] on span "Invoices" at bounding box center [85, 212] width 98 height 23
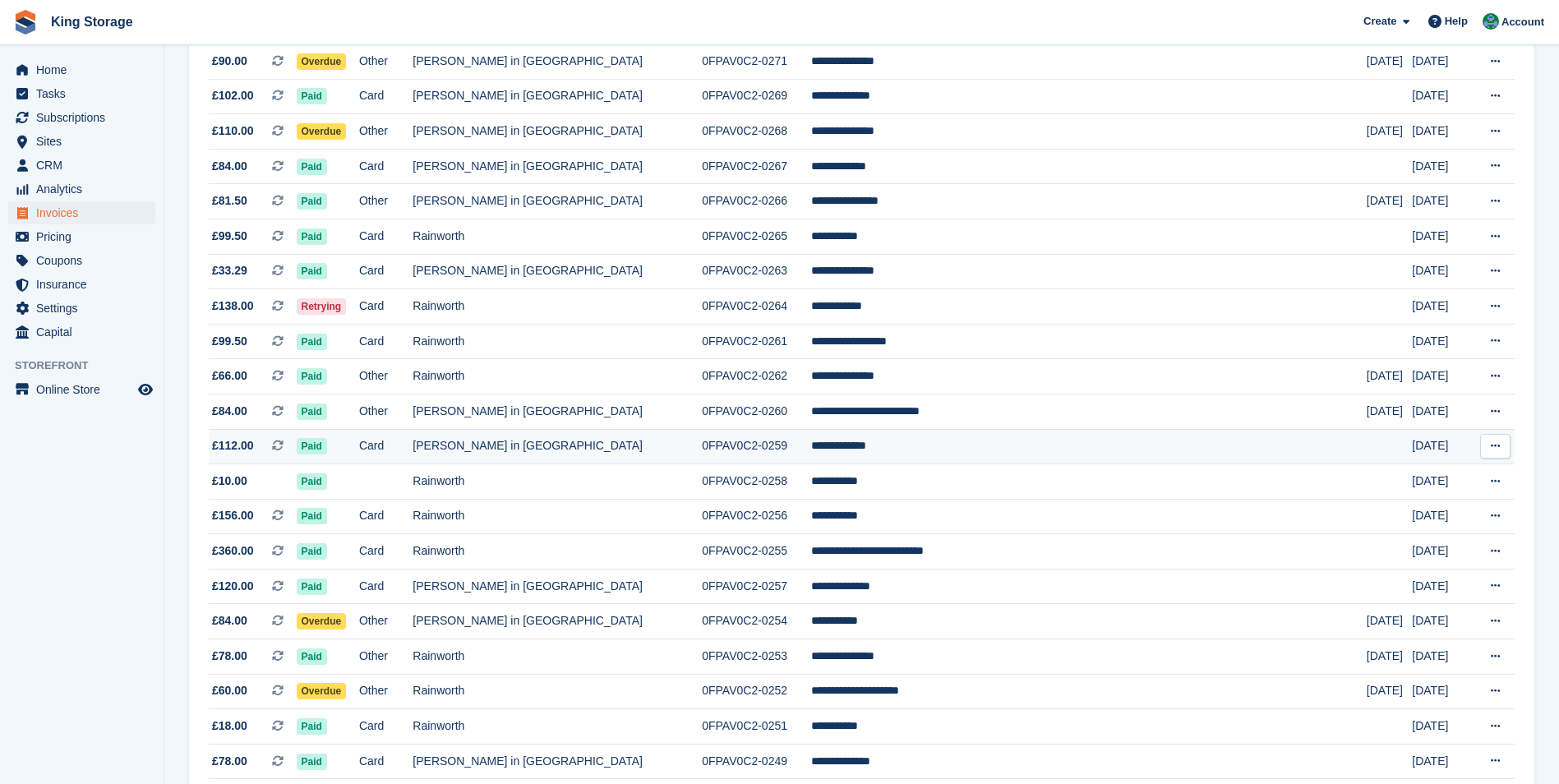
scroll to position [986, 0]
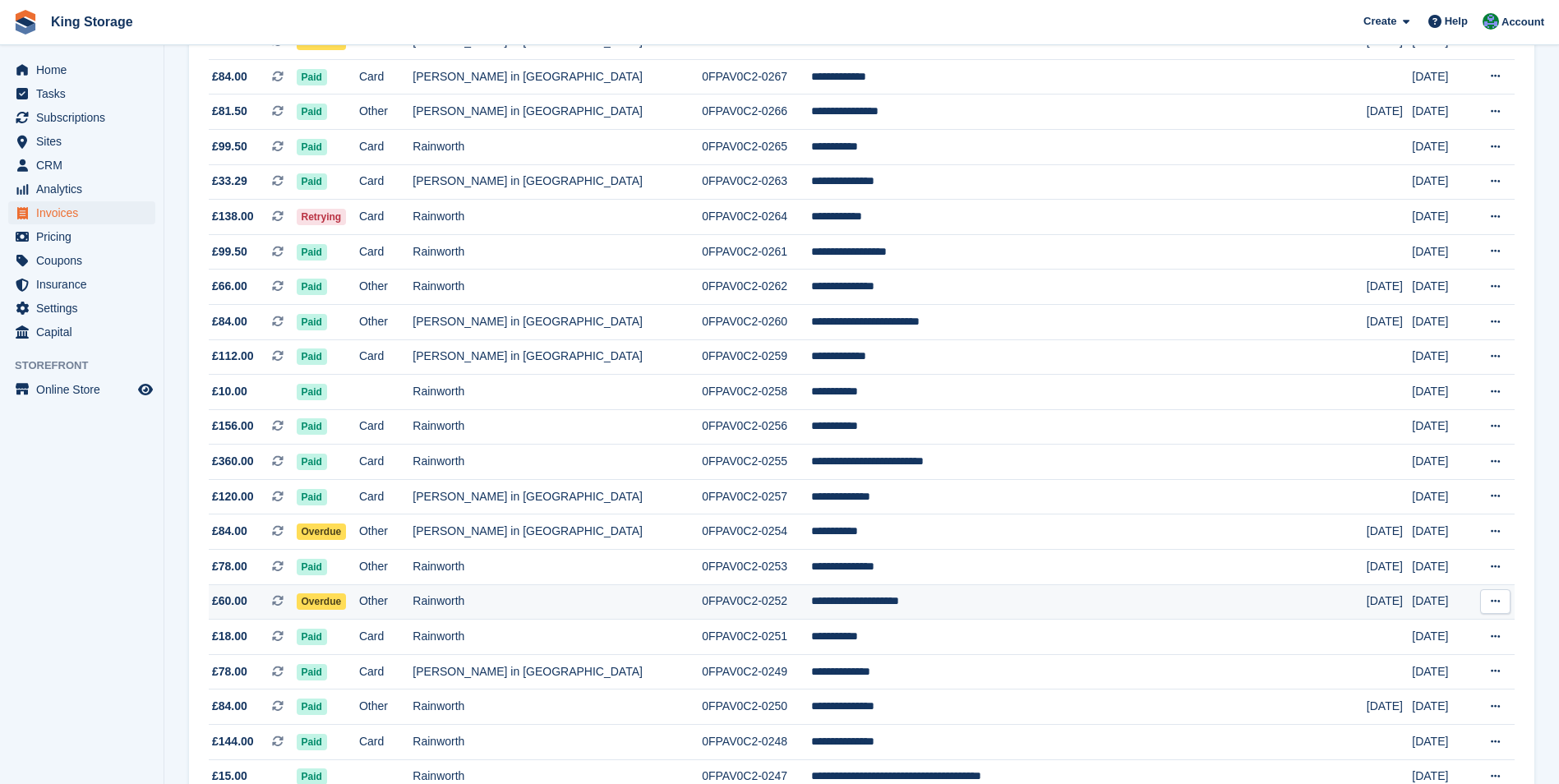
click at [737, 603] on td "0FPAV0C2-0252" at bounding box center [756, 602] width 110 height 35
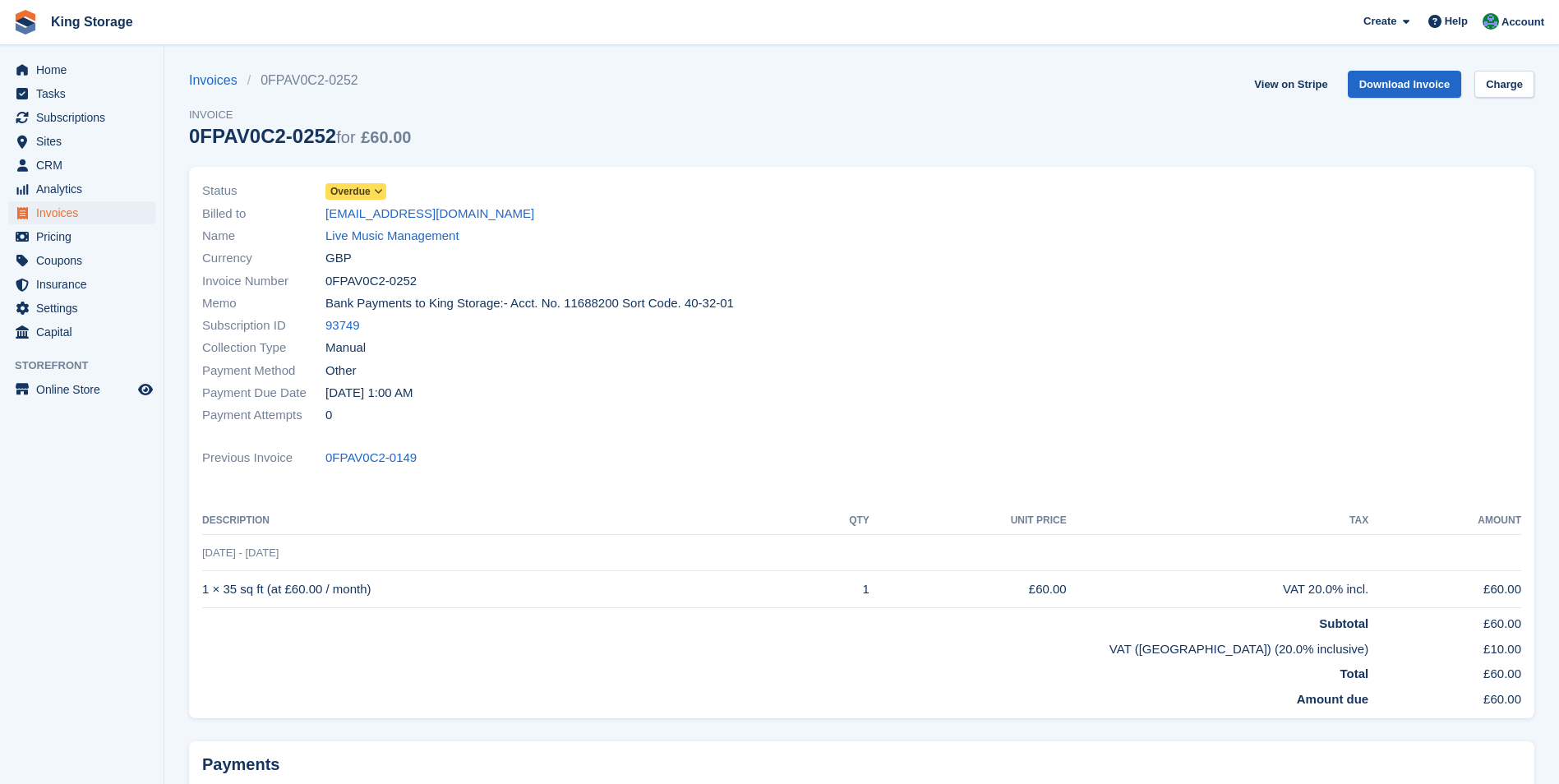
click at [361, 188] on span "Overdue" at bounding box center [350, 191] width 40 height 15
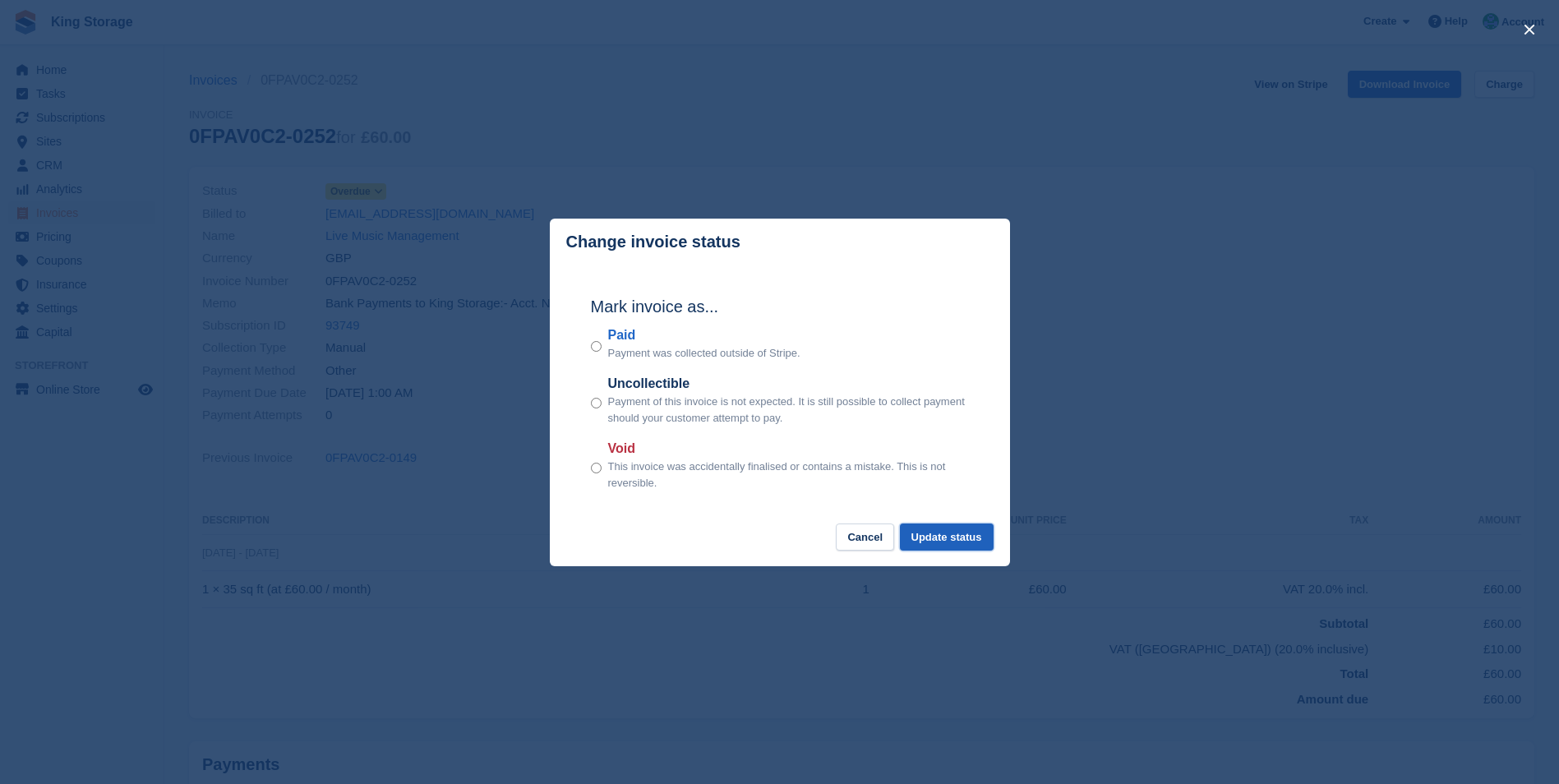
click at [977, 545] on button "Update status" at bounding box center [947, 536] width 94 height 27
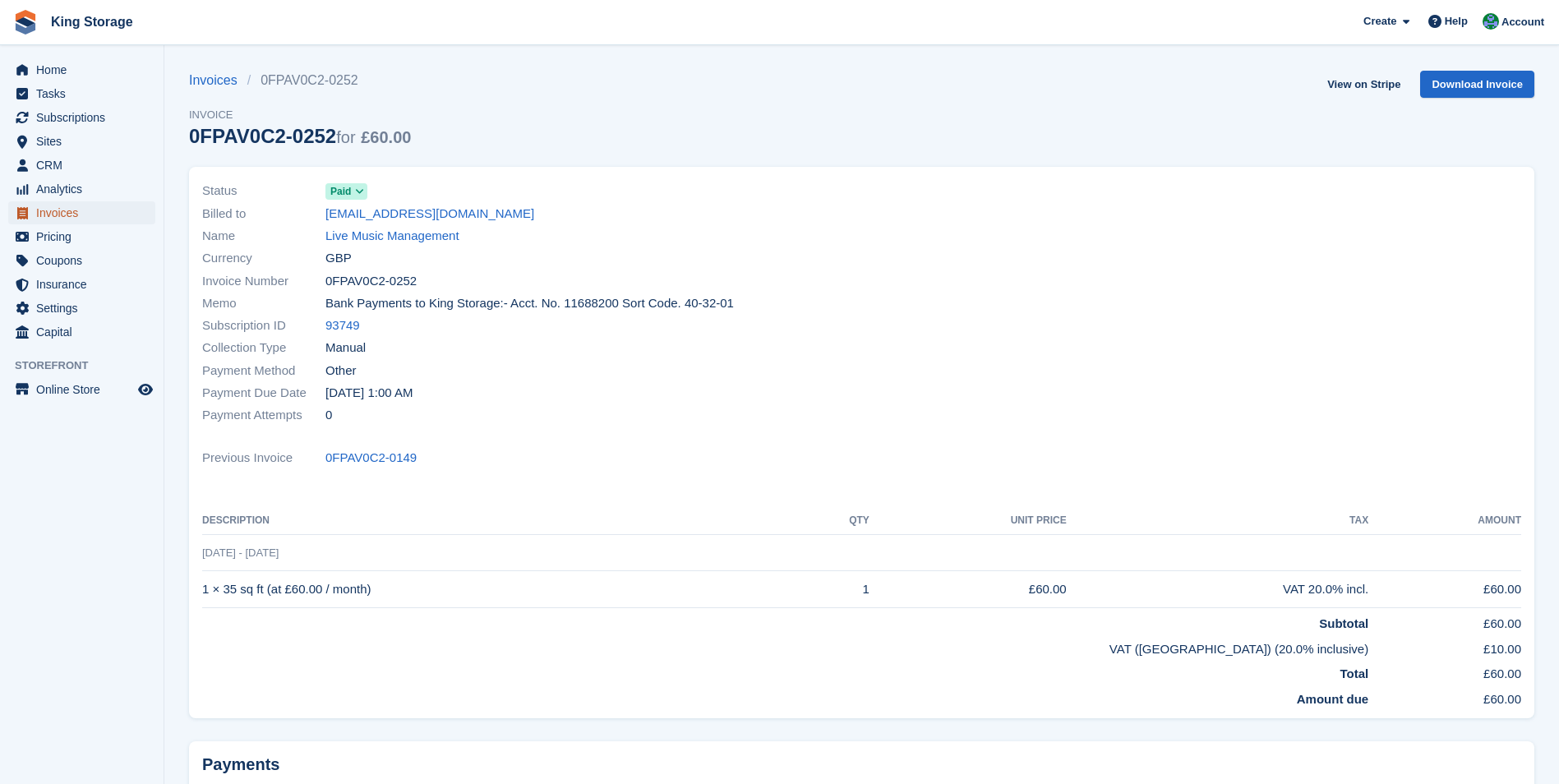
click at [53, 212] on span "Invoices" at bounding box center [85, 212] width 98 height 23
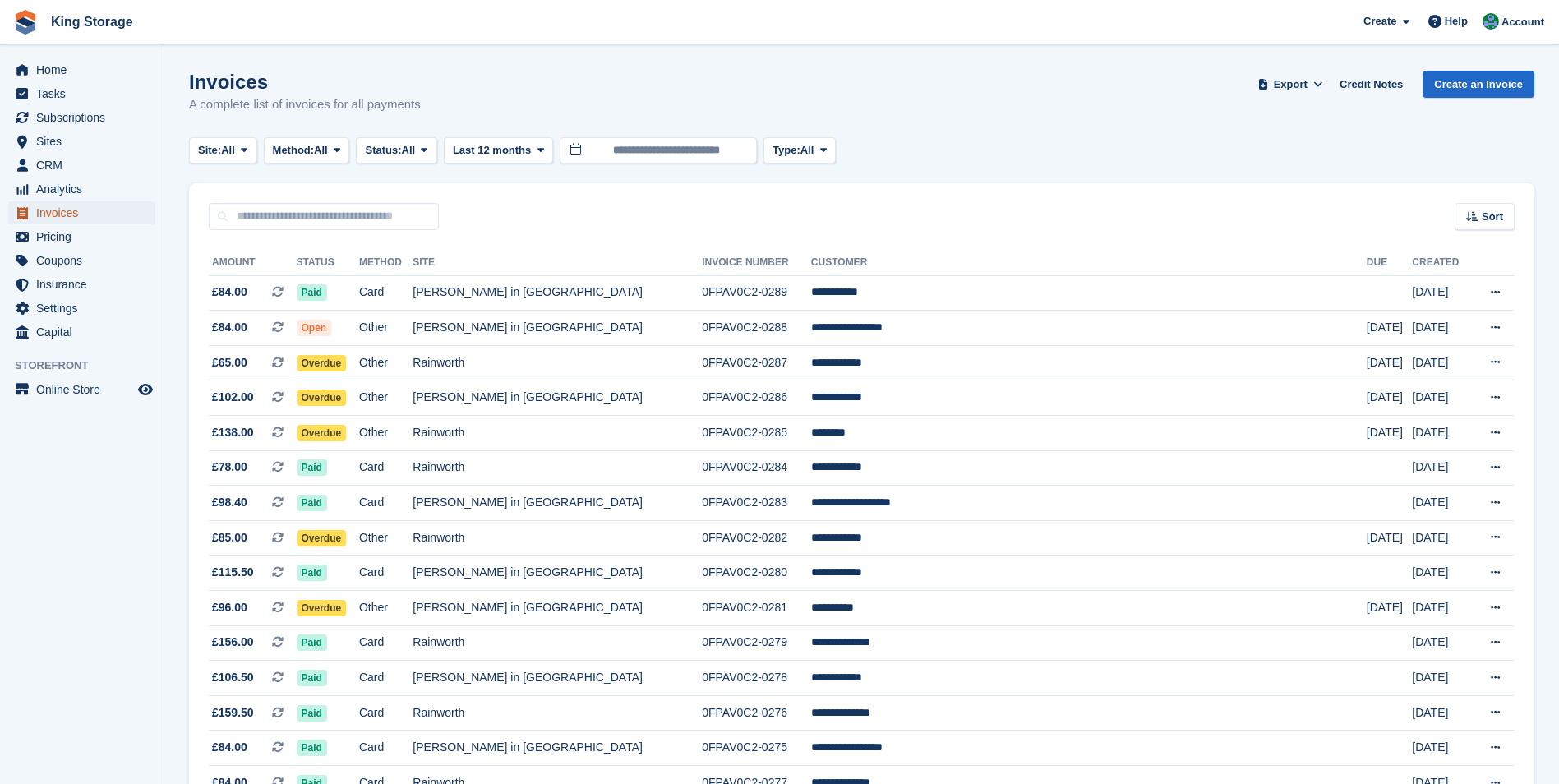
click at [75, 212] on span "Invoices" at bounding box center [85, 212] width 98 height 23
click at [57, 239] on span "Pricing" at bounding box center [85, 237] width 98 height 23
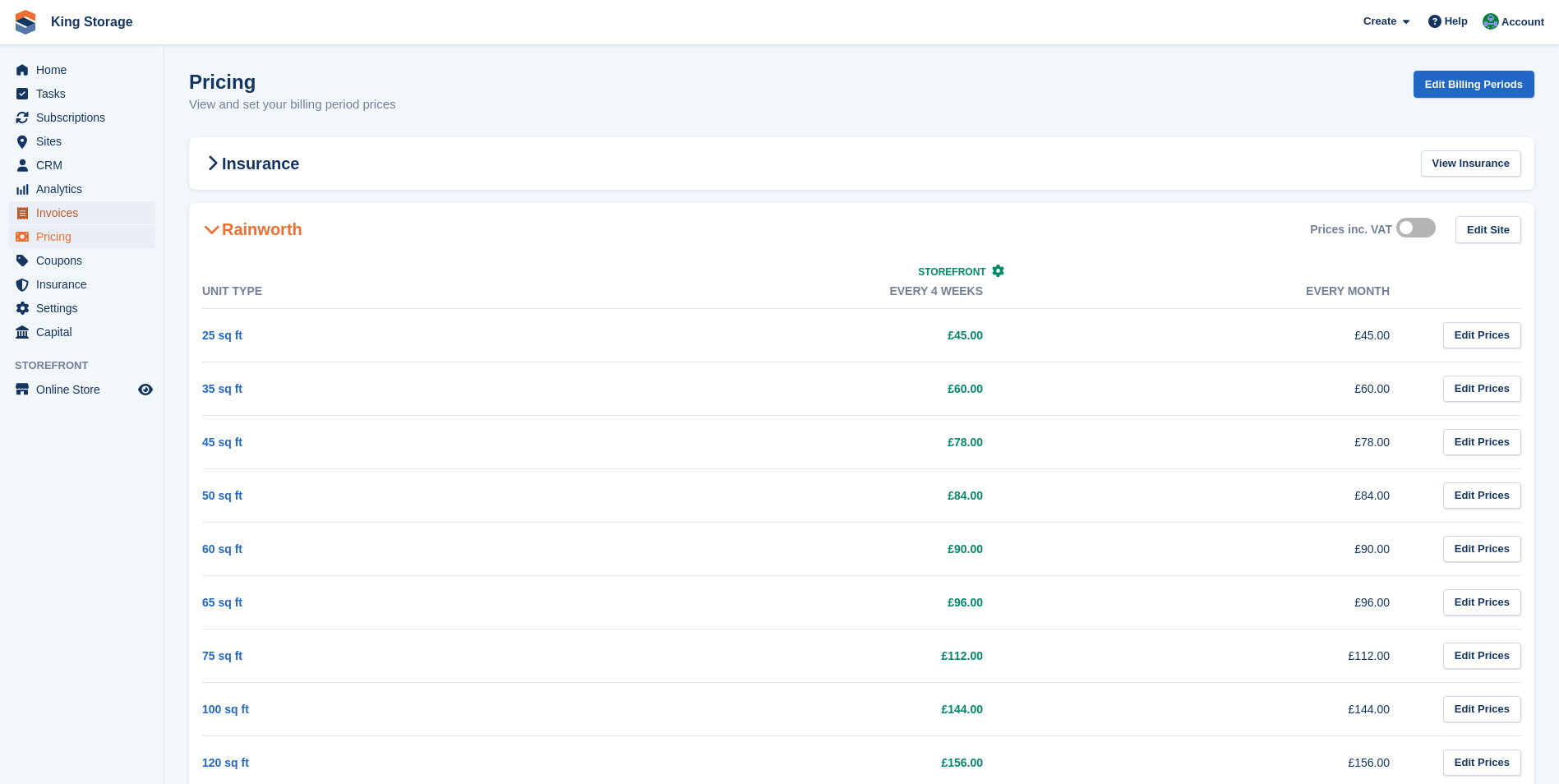
click at [46, 212] on span "Invoices" at bounding box center [85, 212] width 98 height 23
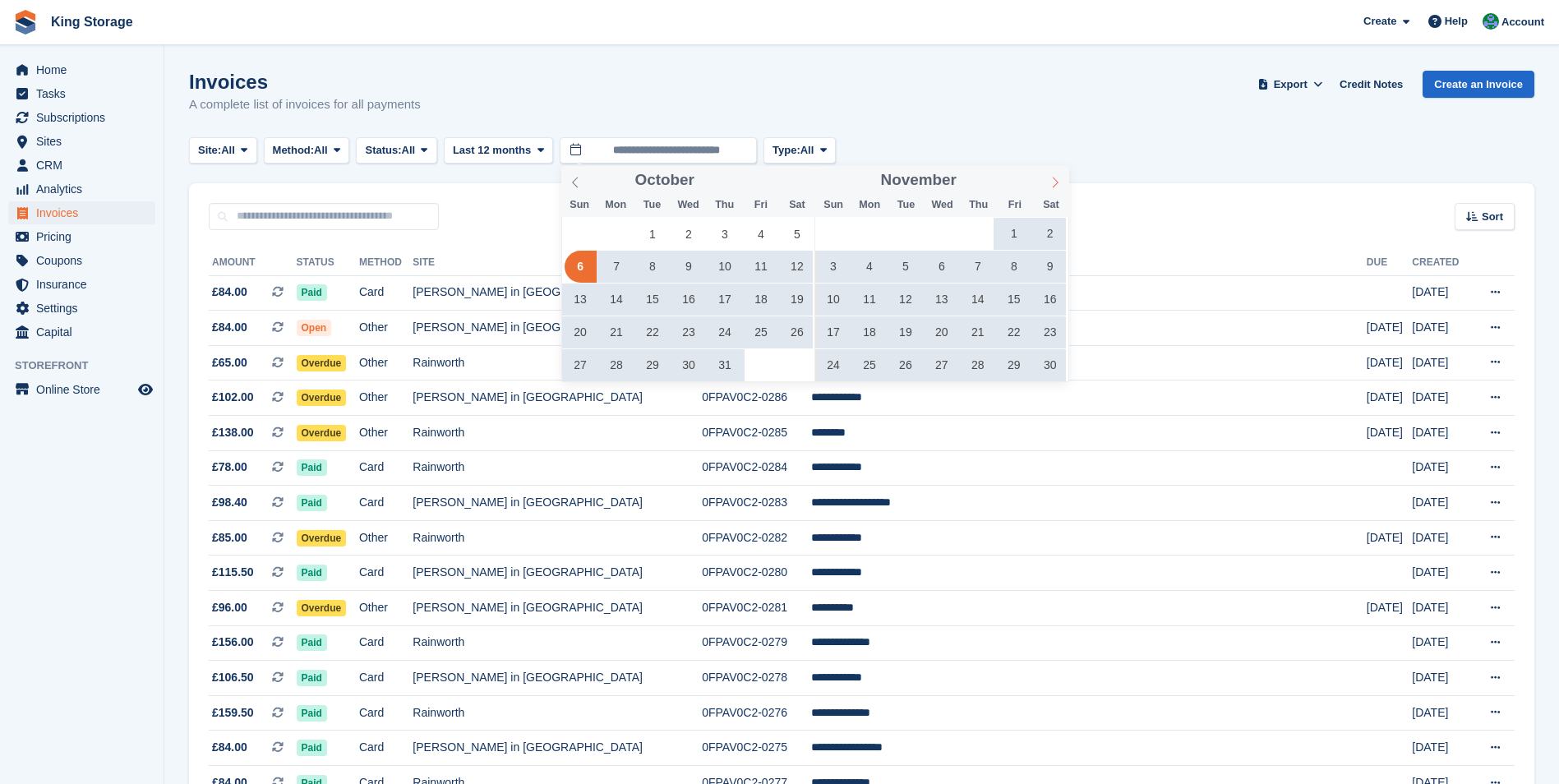
click at [1052, 182] on icon at bounding box center [1055, 182] width 11 height 11
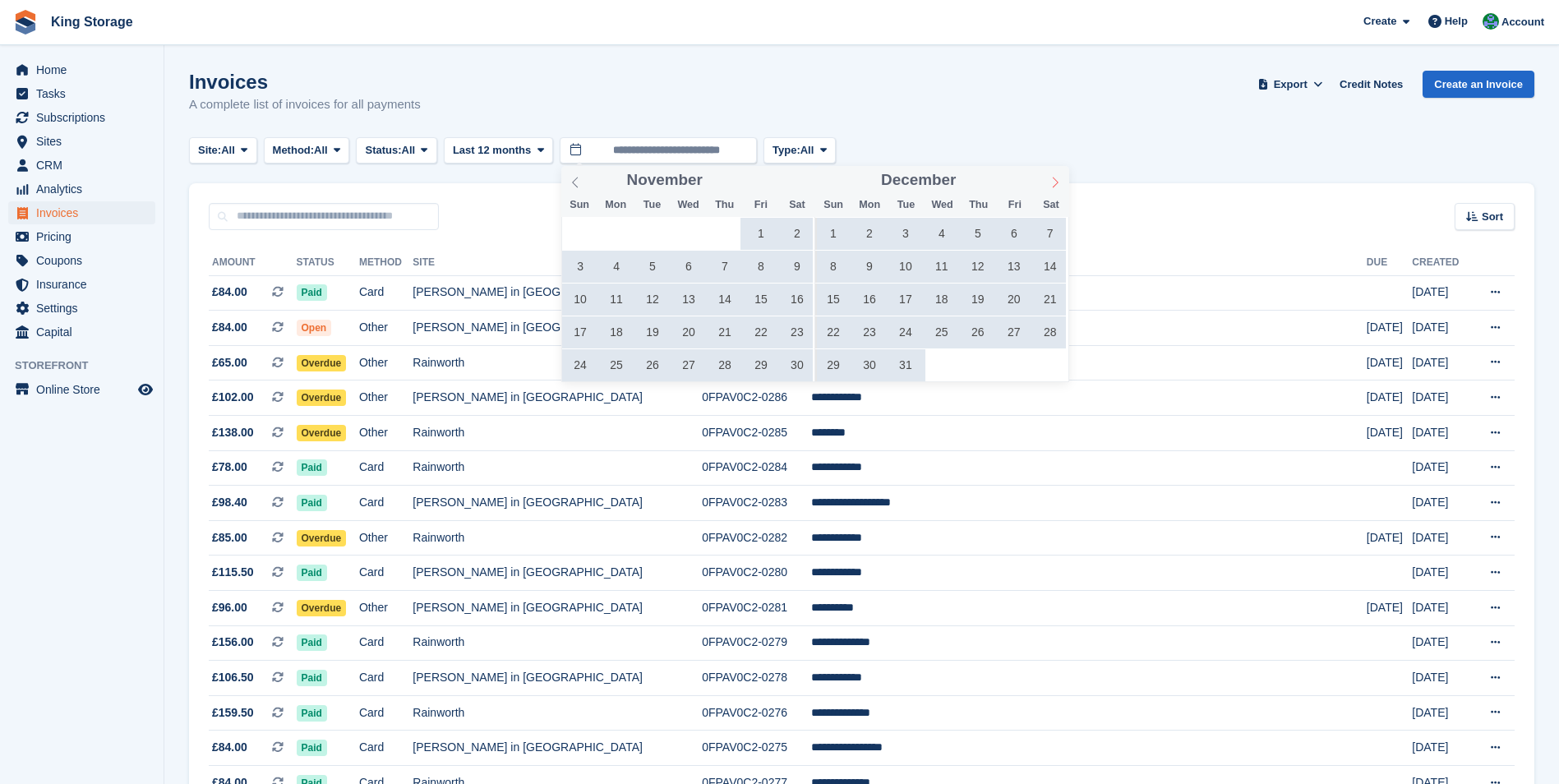
click at [1052, 182] on icon at bounding box center [1055, 182] width 11 height 11
type input "****"
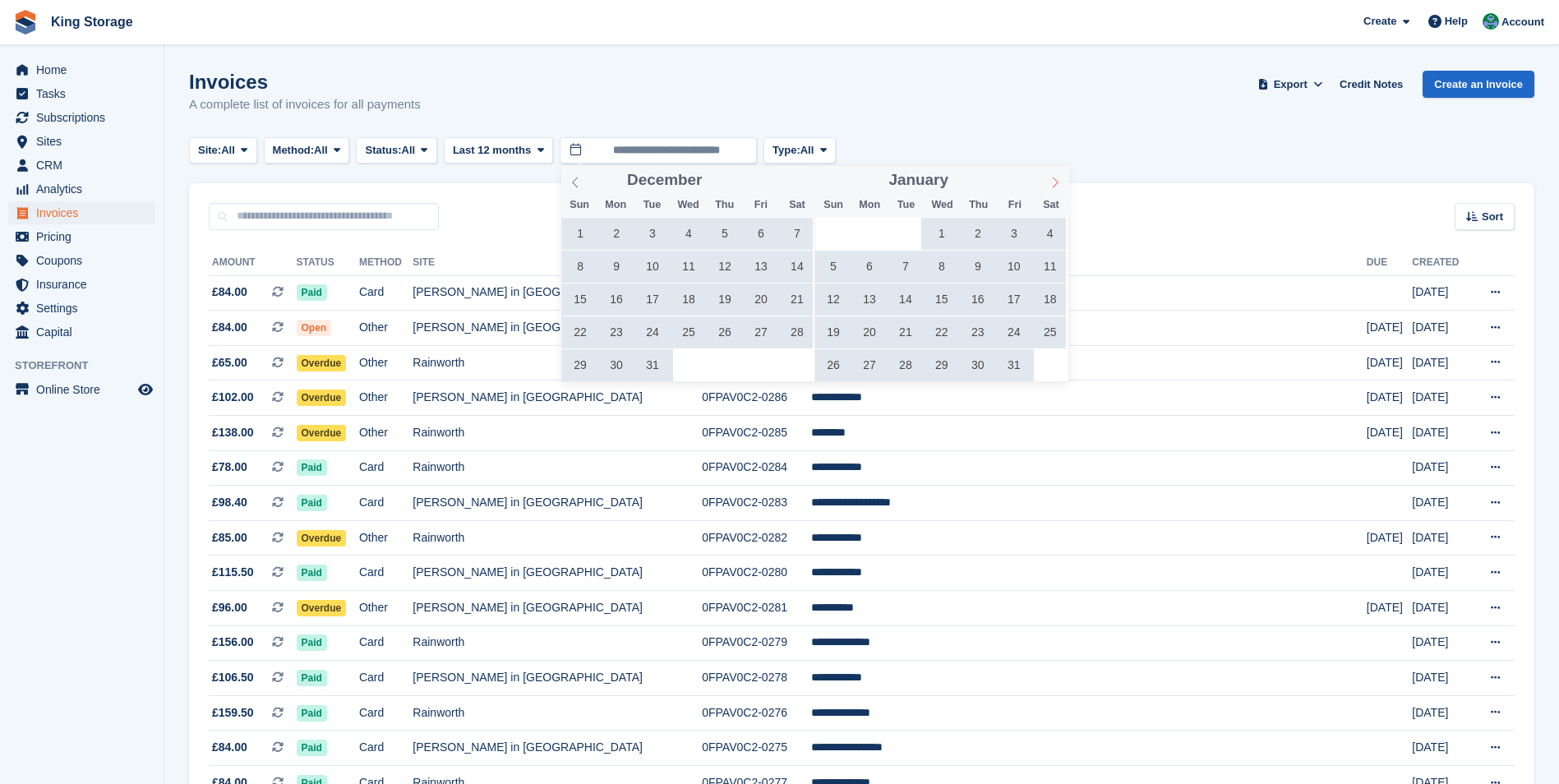
click at [1052, 182] on icon at bounding box center [1055, 182] width 11 height 11
type input "****"
click at [1052, 182] on icon at bounding box center [1055, 182] width 11 height 11
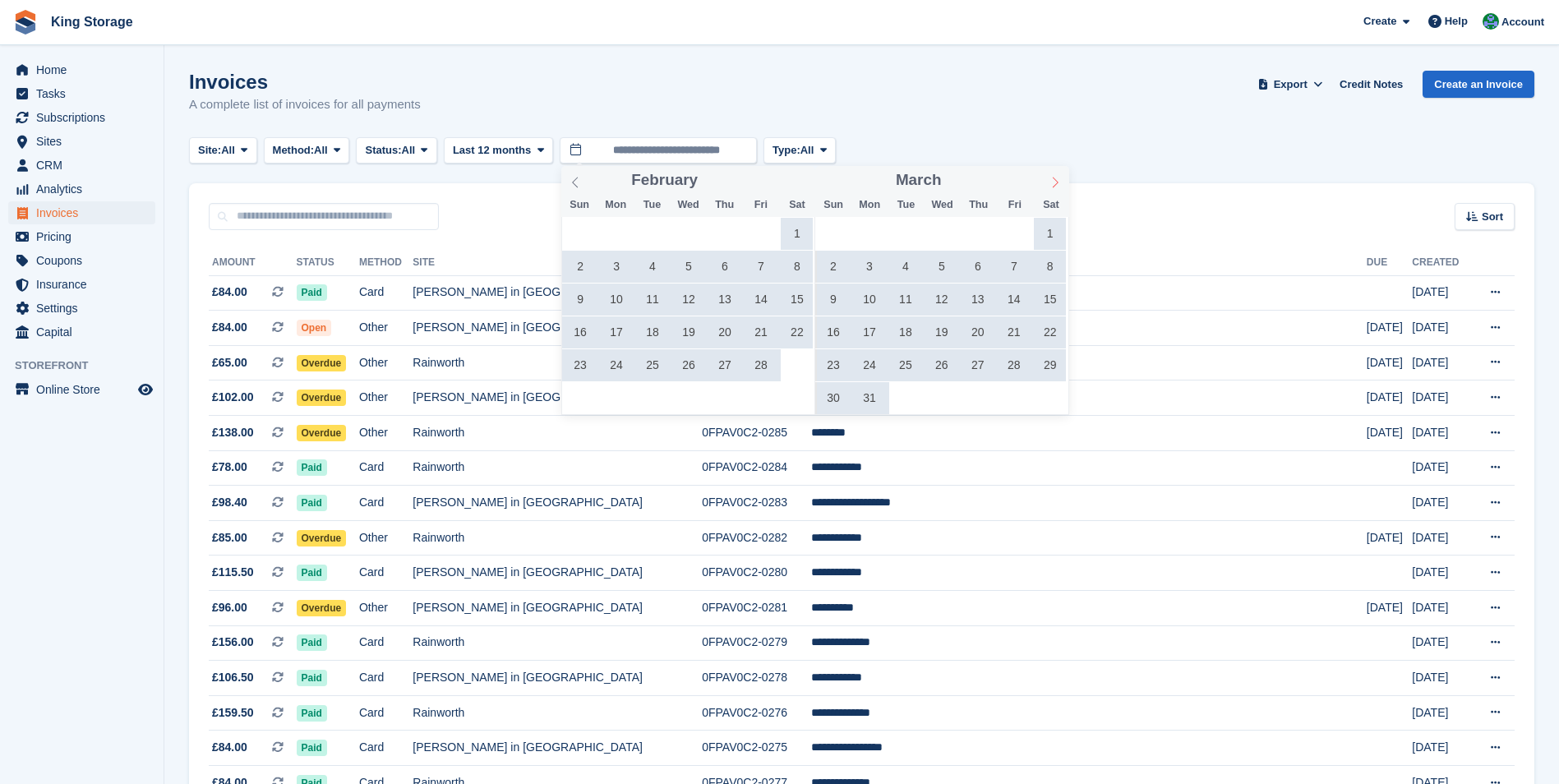
click at [1052, 182] on icon at bounding box center [1055, 182] width 11 height 11
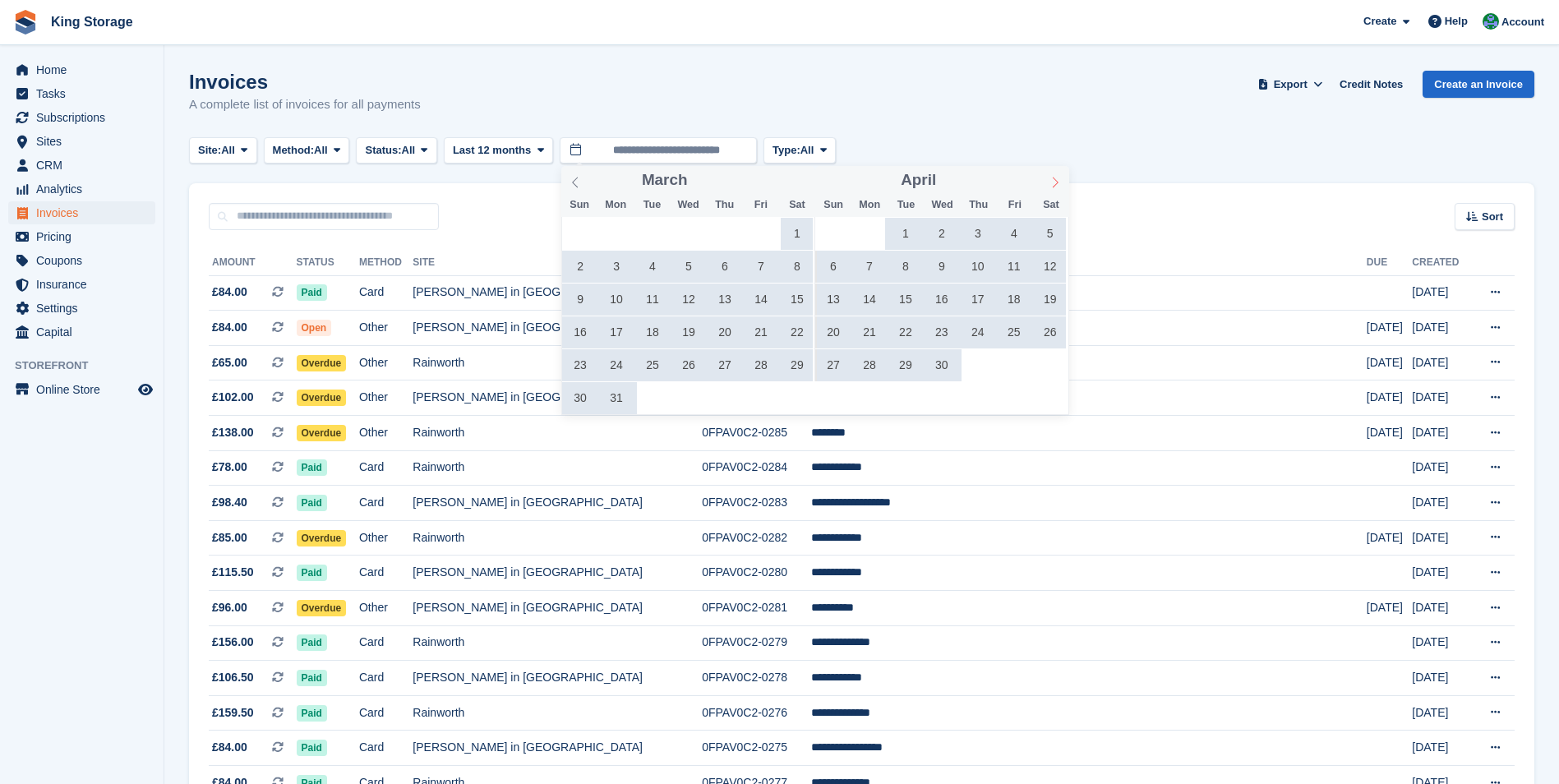
click at [1052, 182] on icon at bounding box center [1055, 182] width 11 height 11
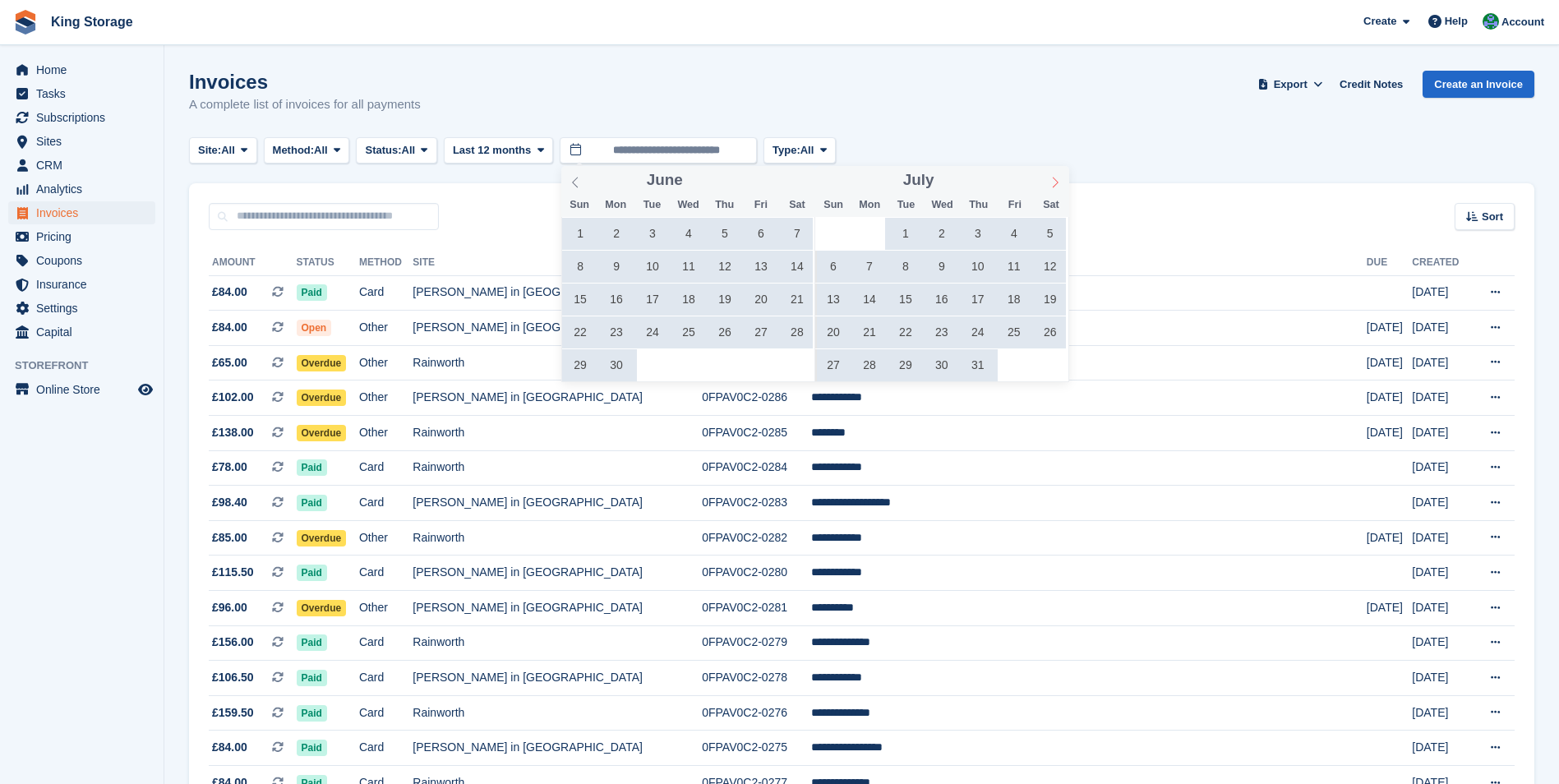
click at [1052, 182] on icon at bounding box center [1055, 182] width 11 height 11
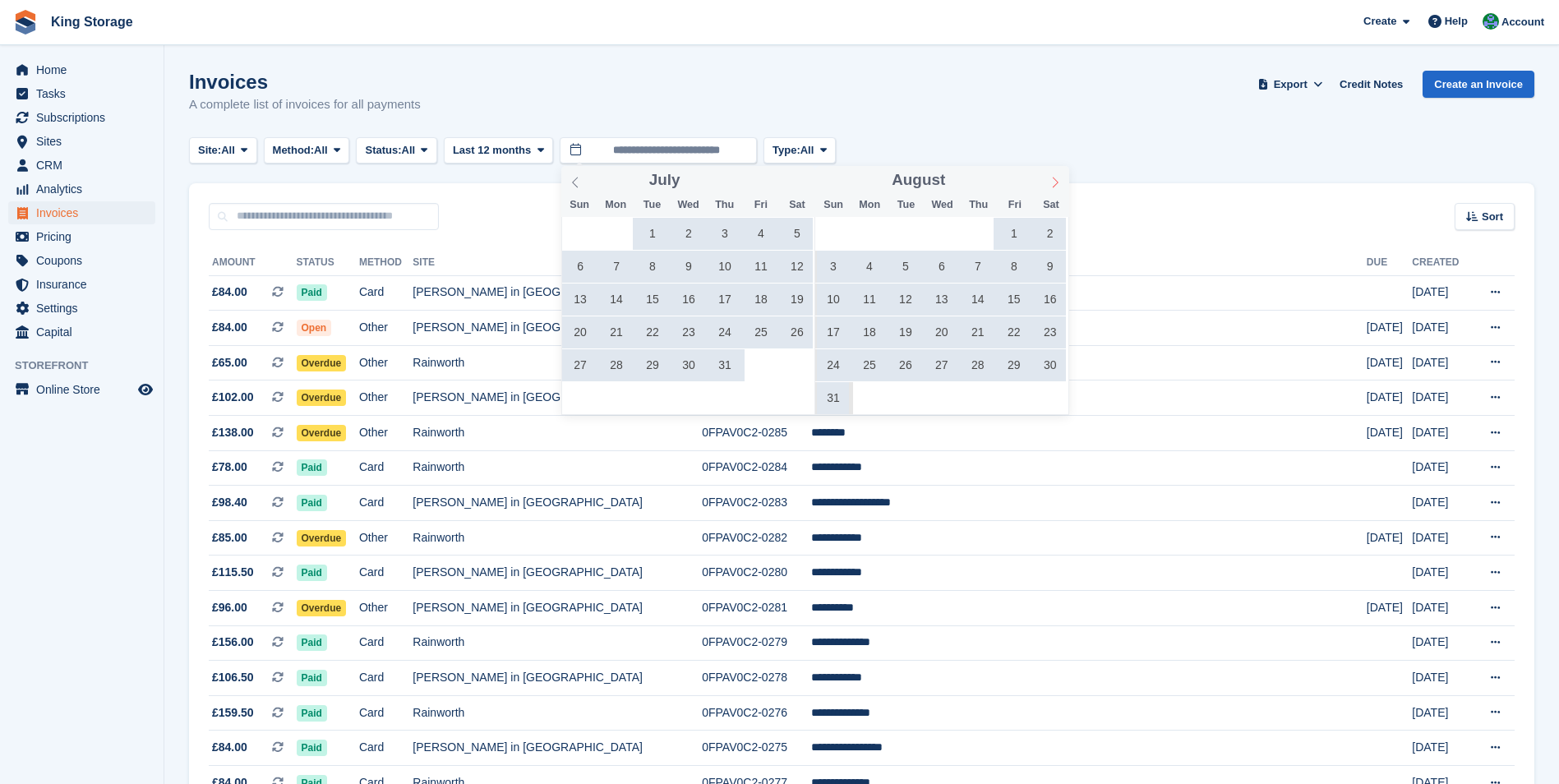
click at [1052, 182] on icon at bounding box center [1055, 182] width 11 height 11
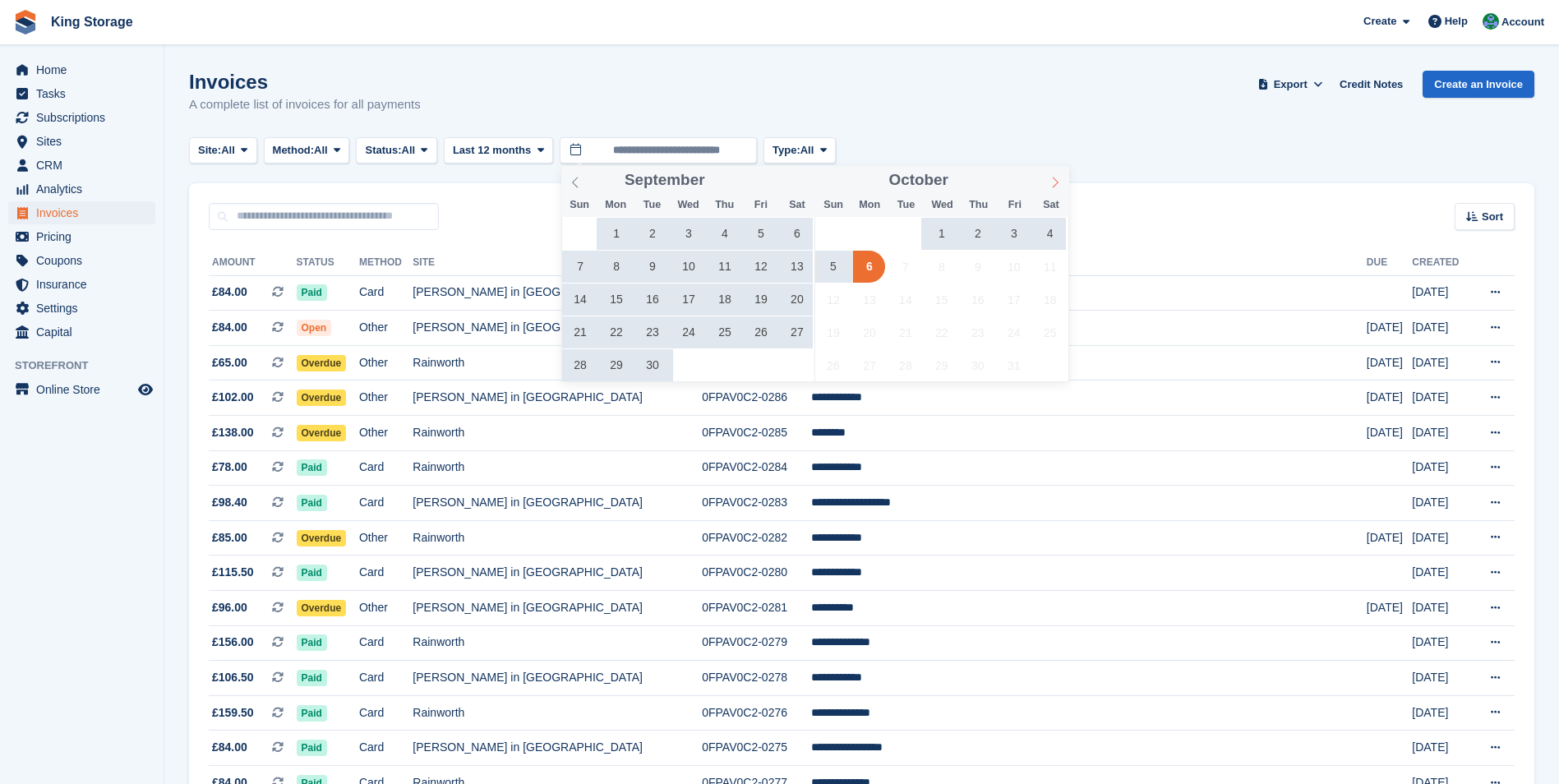
click at [1052, 182] on icon at bounding box center [1055, 182] width 11 height 11
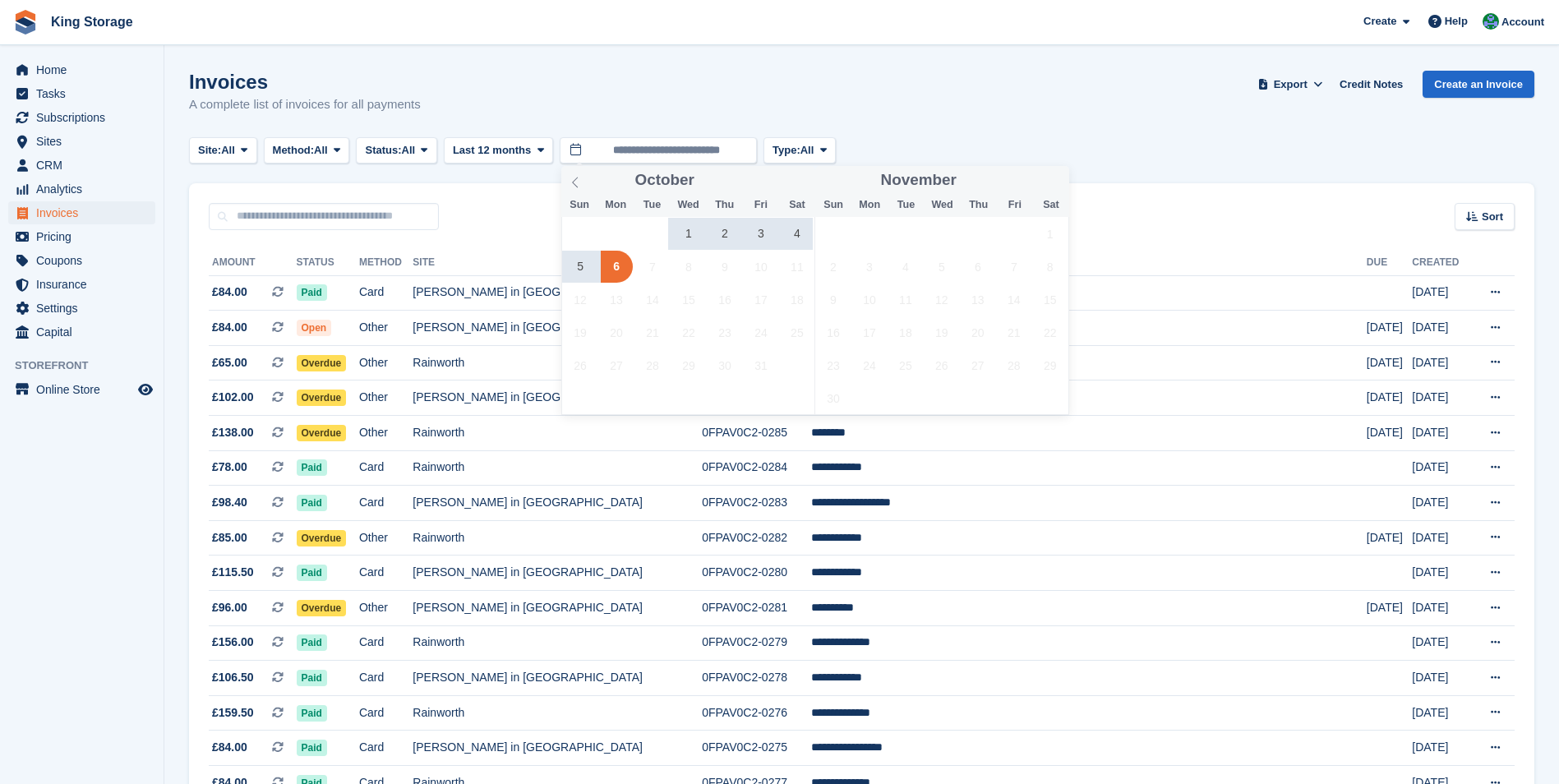
click at [759, 238] on span "3" at bounding box center [760, 234] width 32 height 32
click at [617, 267] on span "6" at bounding box center [616, 266] width 32 height 32
type input "**********"
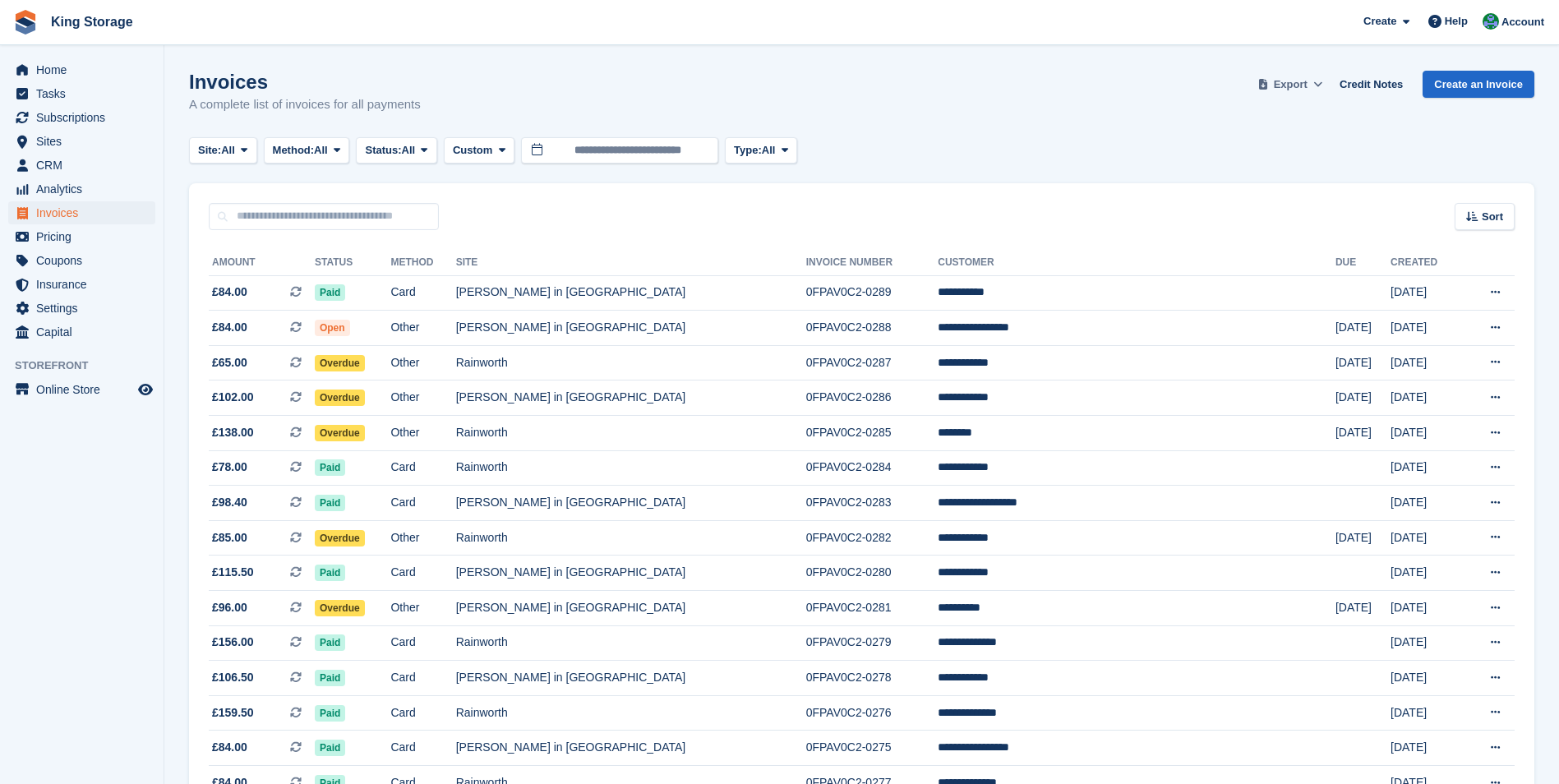
click at [1297, 89] on span "Export" at bounding box center [1291, 84] width 33 height 17
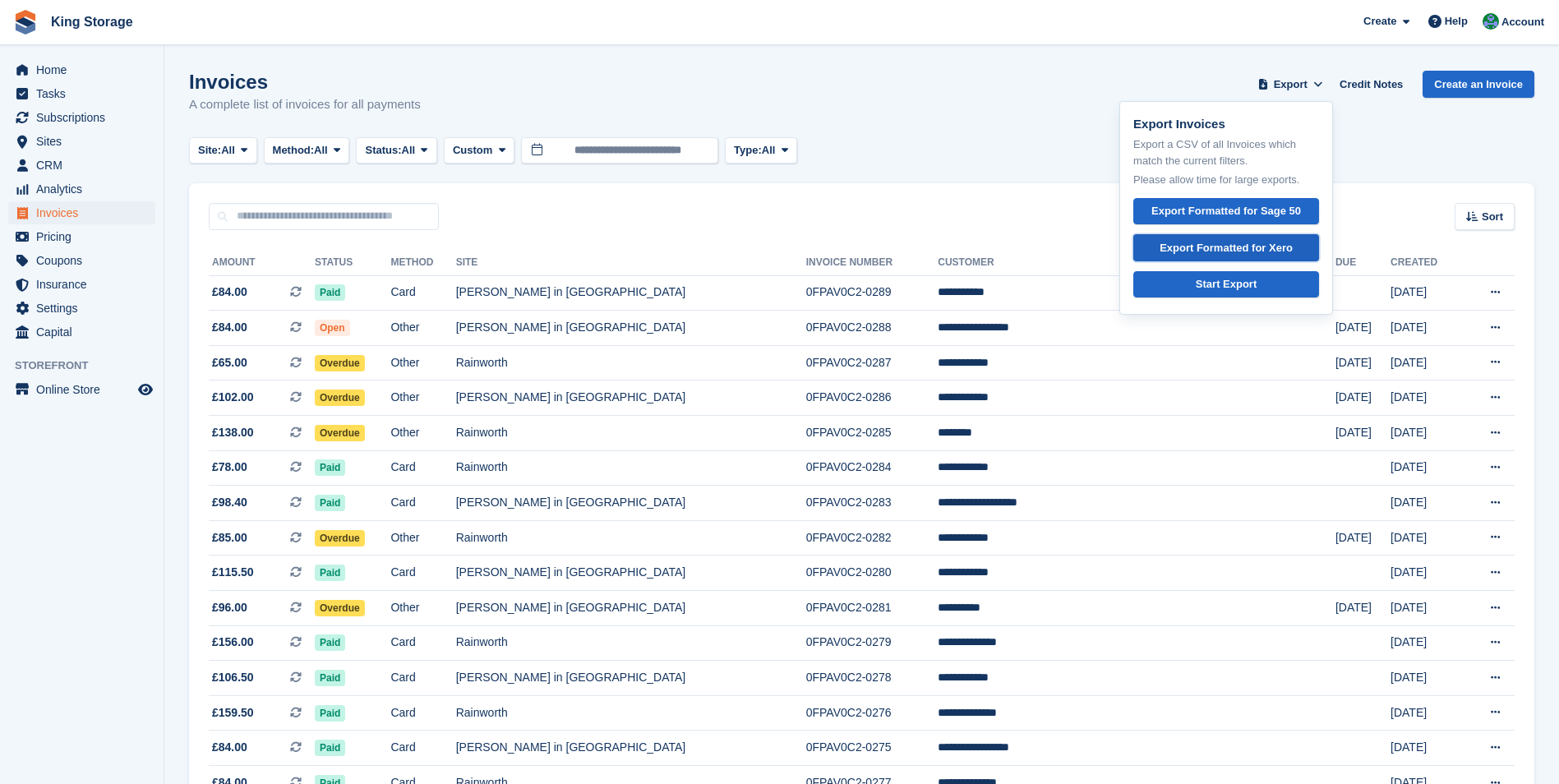
click at [1261, 248] on div "Export Formatted for Xero" at bounding box center [1226, 249] width 133 height 17
click at [35, 213] on link "Invoices" at bounding box center [82, 212] width 148 height 23
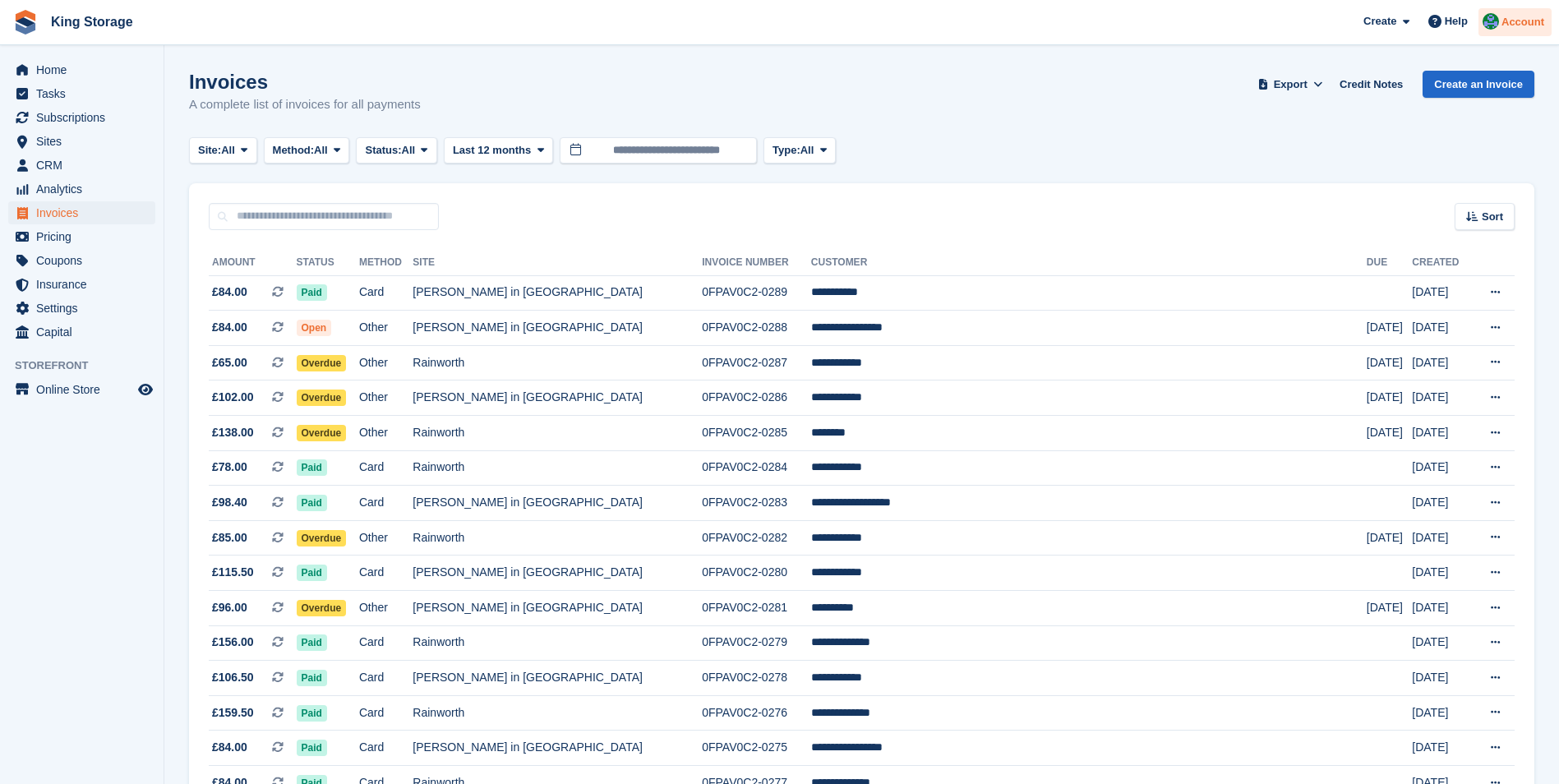
click at [1523, 31] on div "Account" at bounding box center [1514, 22] width 73 height 29
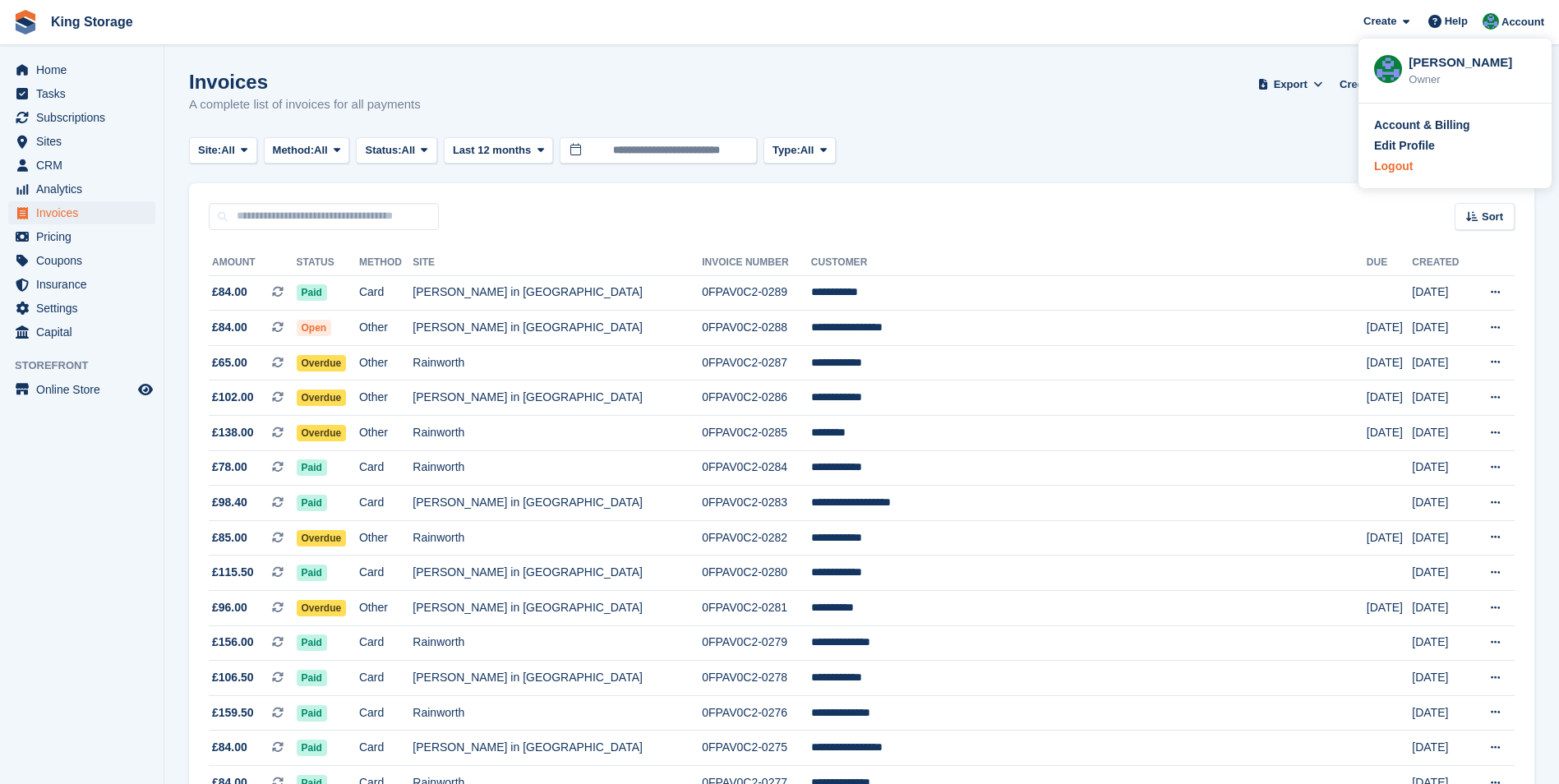
click at [1418, 169] on div "Logout" at bounding box center [1455, 166] width 161 height 18
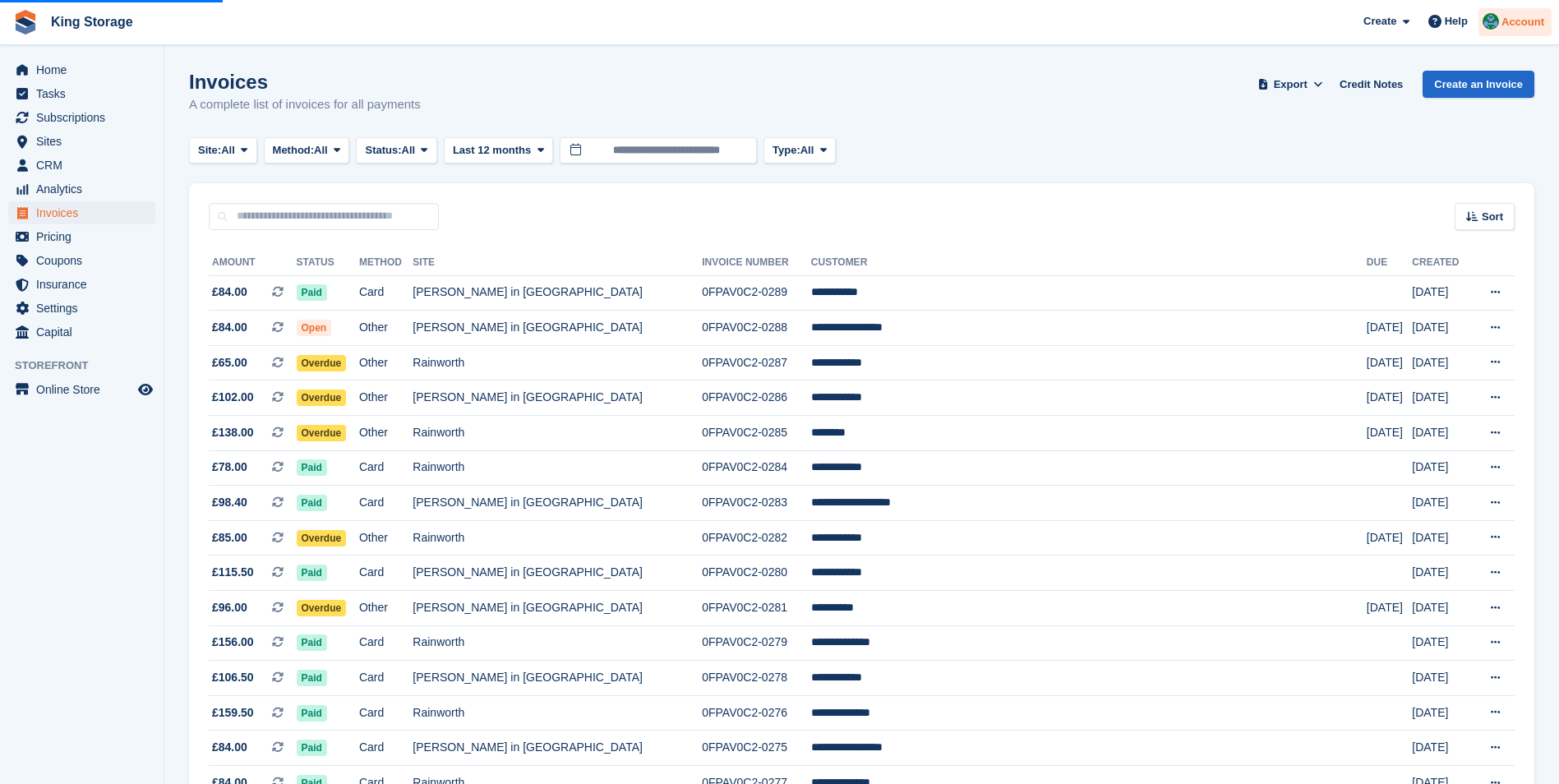
click at [1508, 28] on span "Account" at bounding box center [1523, 22] width 43 height 17
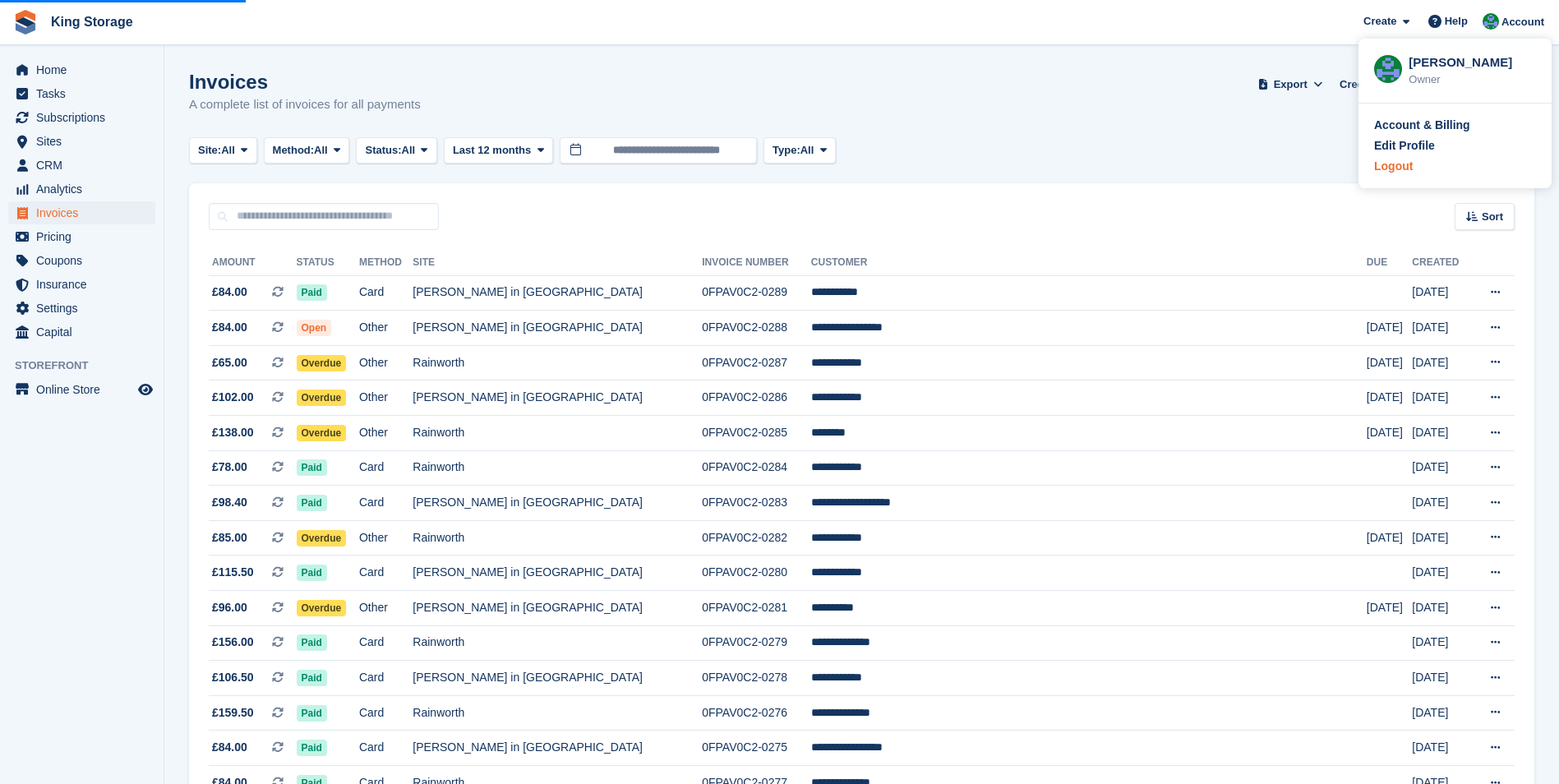
click at [1393, 165] on div "Logout" at bounding box center [1394, 166] width 39 height 18
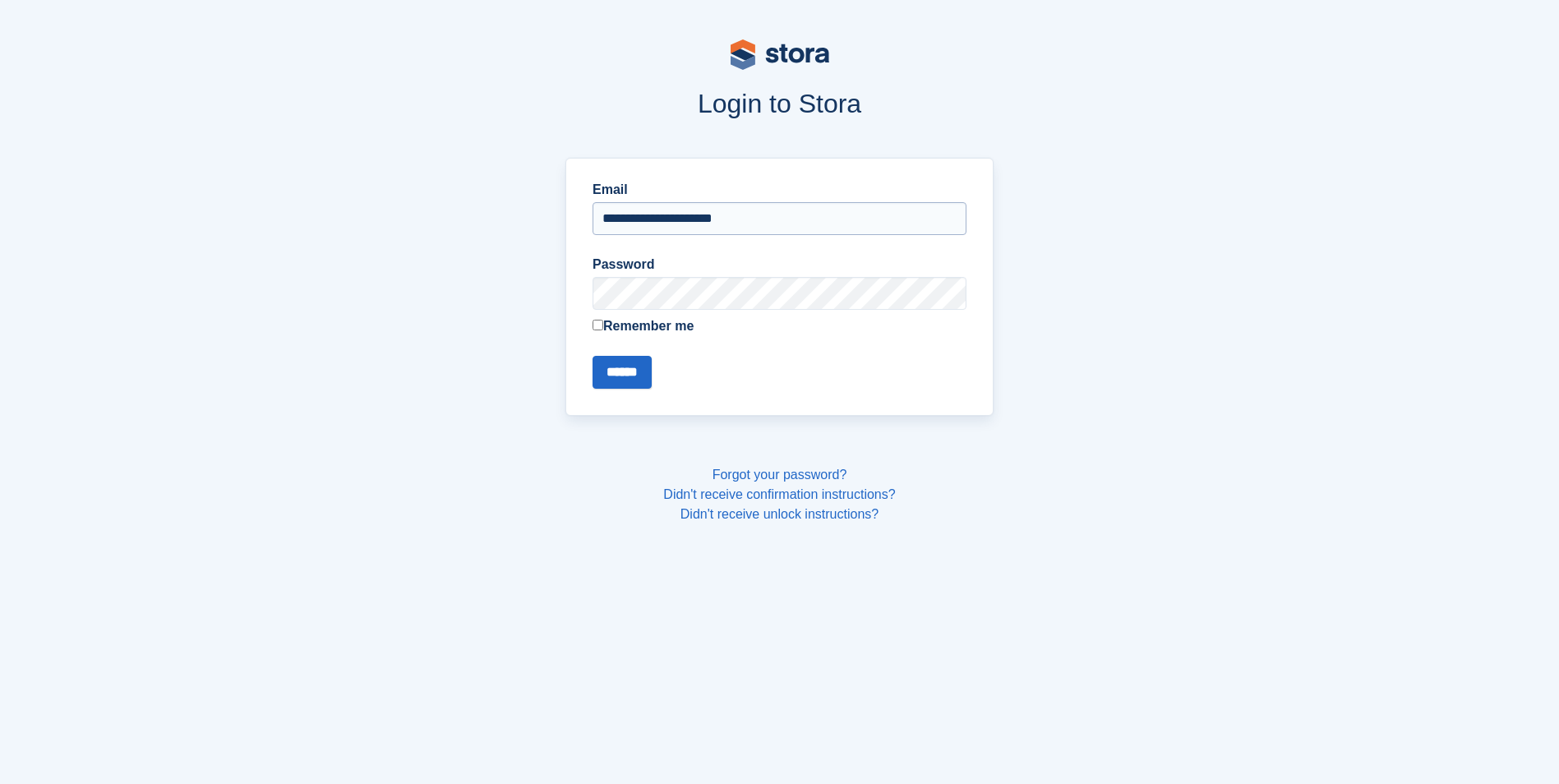
click at [743, 215] on input "**********" at bounding box center [780, 218] width 374 height 32
type input "**********"
click at [634, 376] on input "******" at bounding box center [623, 371] width 59 height 32
